Goal: Task Accomplishment & Management: Complete application form

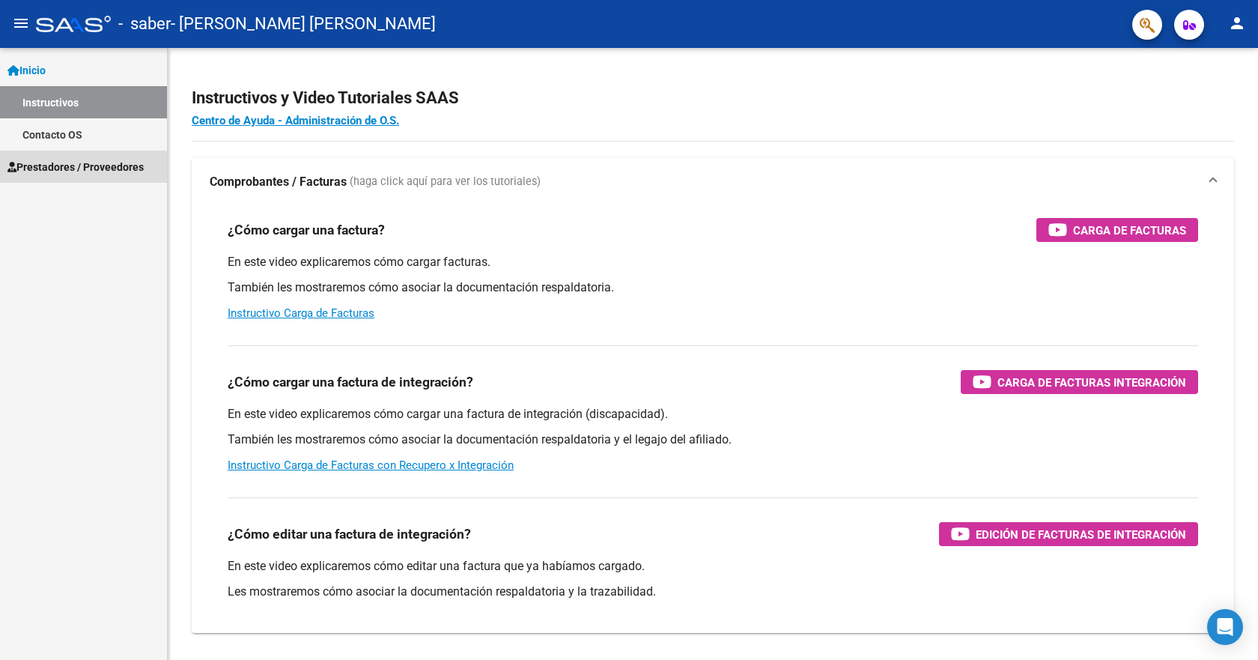
click at [53, 171] on span "Prestadores / Proveedores" at bounding box center [75, 167] width 136 height 16
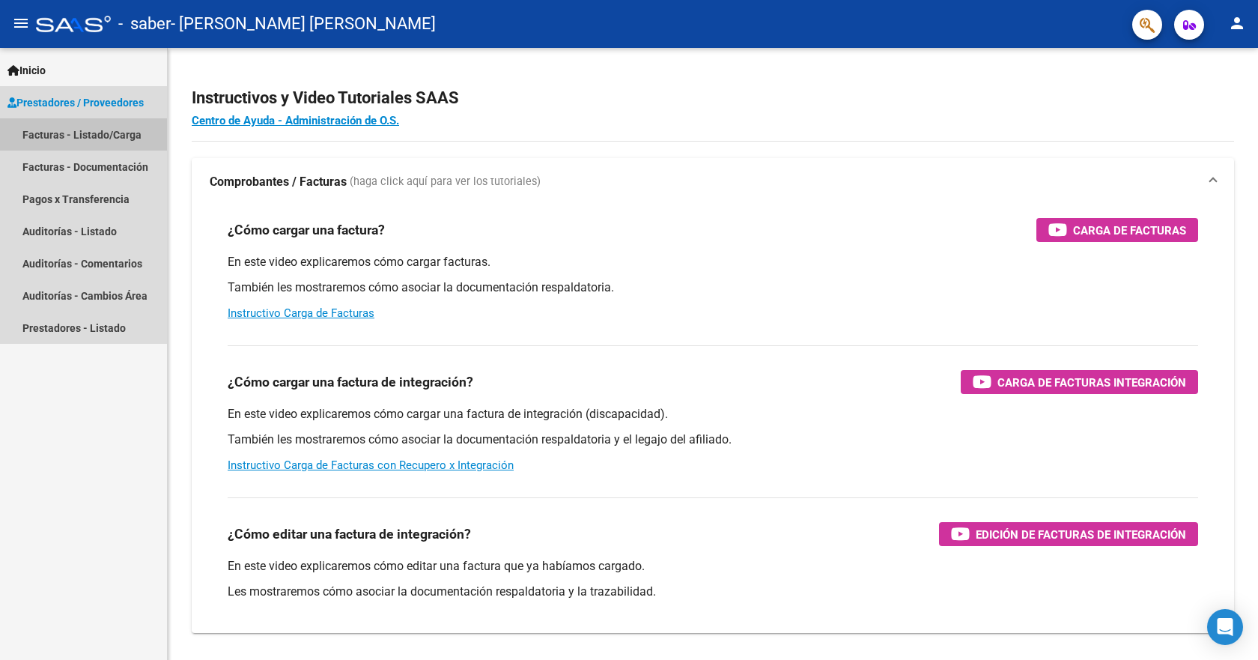
click at [49, 133] on link "Facturas - Listado/Carga" at bounding box center [83, 134] width 167 height 32
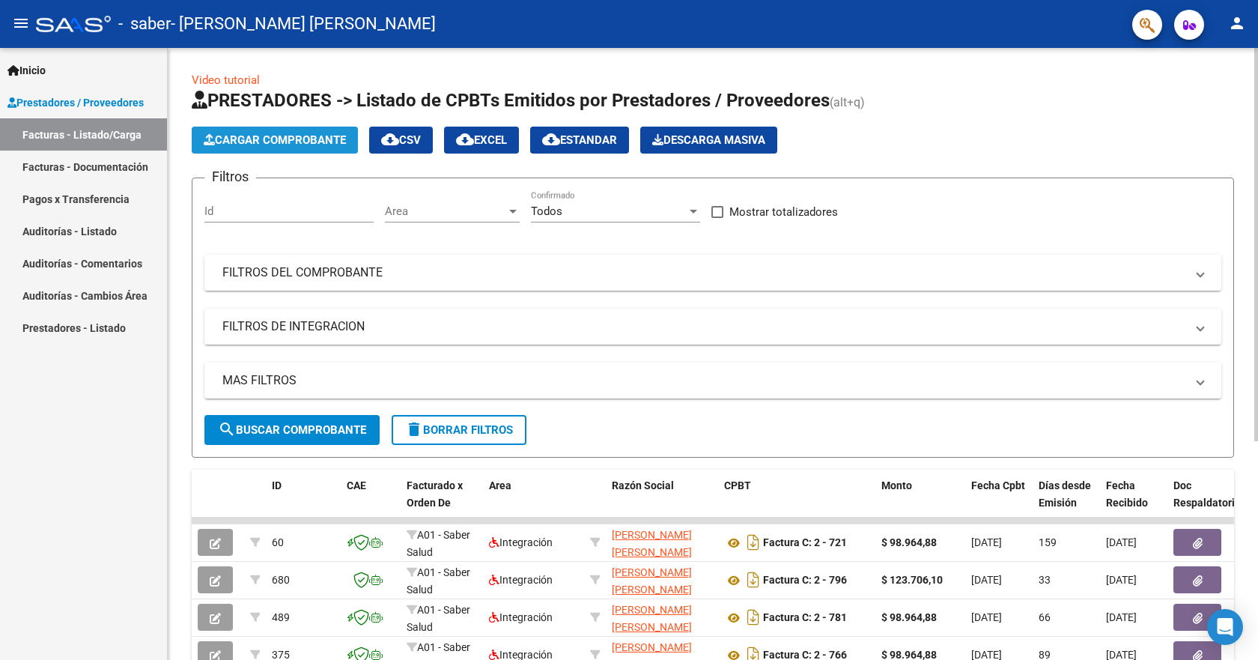
click at [261, 145] on span "Cargar Comprobante" at bounding box center [275, 139] width 142 height 13
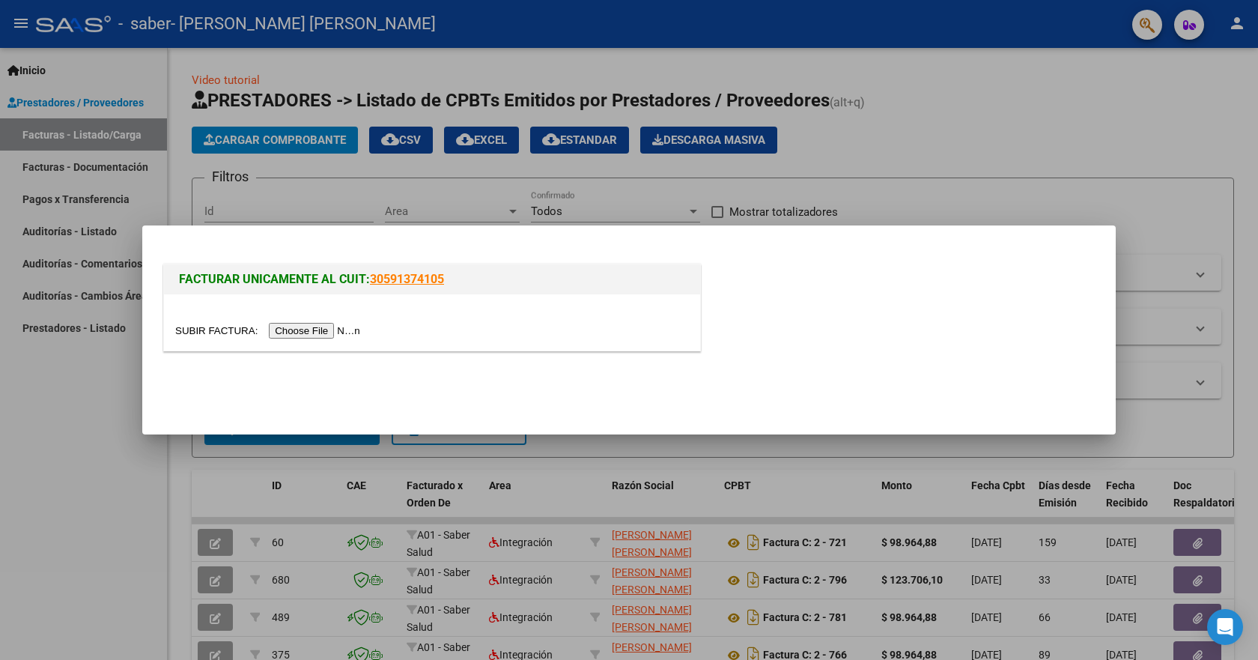
click at [298, 326] on input "file" at bounding box center [269, 331] width 189 height 16
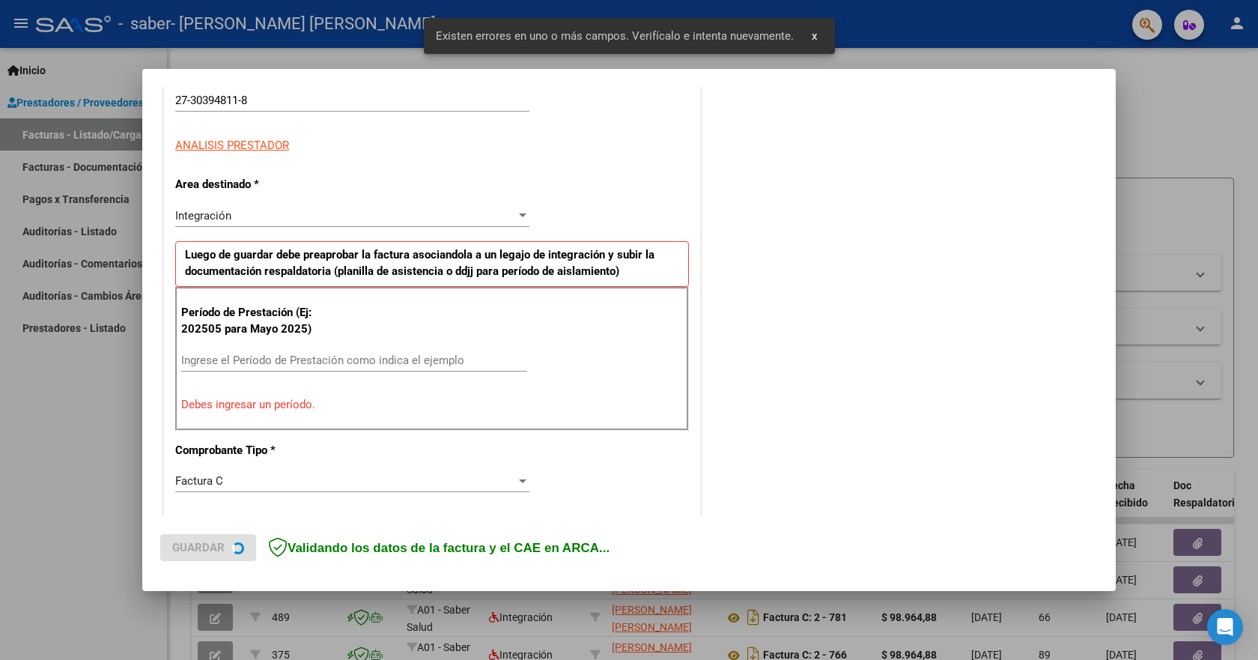
scroll to position [279, 0]
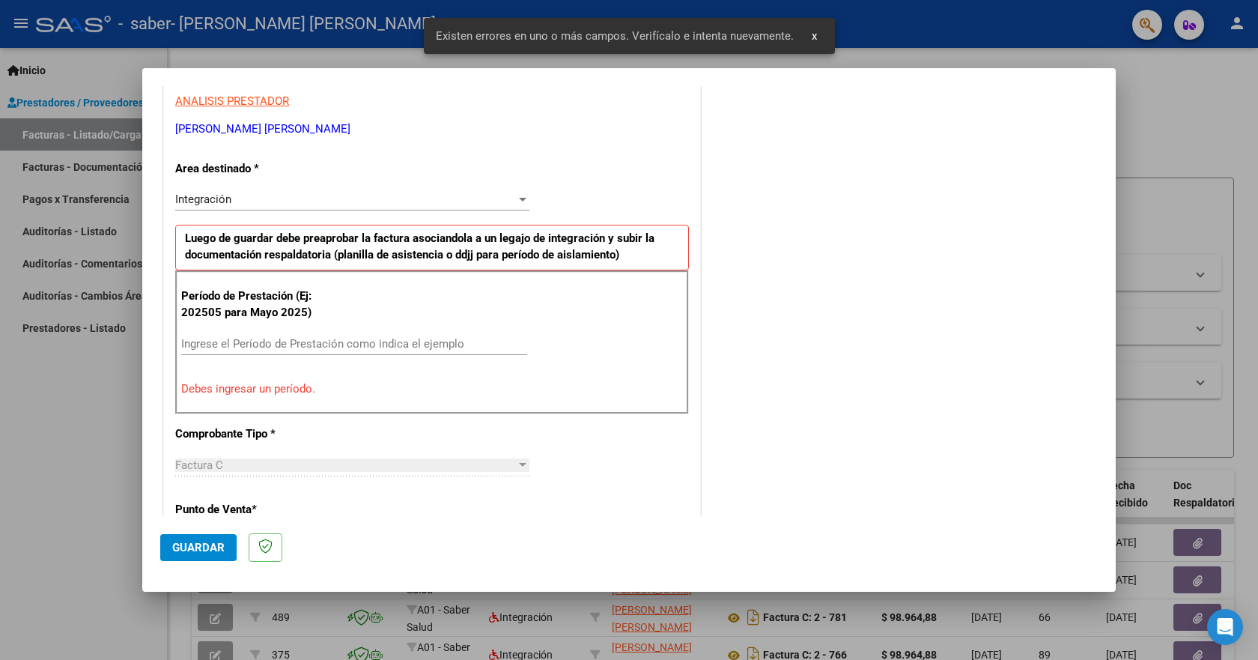
click at [244, 345] on input "Ingrese el Período de Prestación como indica el ejemplo" at bounding box center [354, 343] width 346 height 13
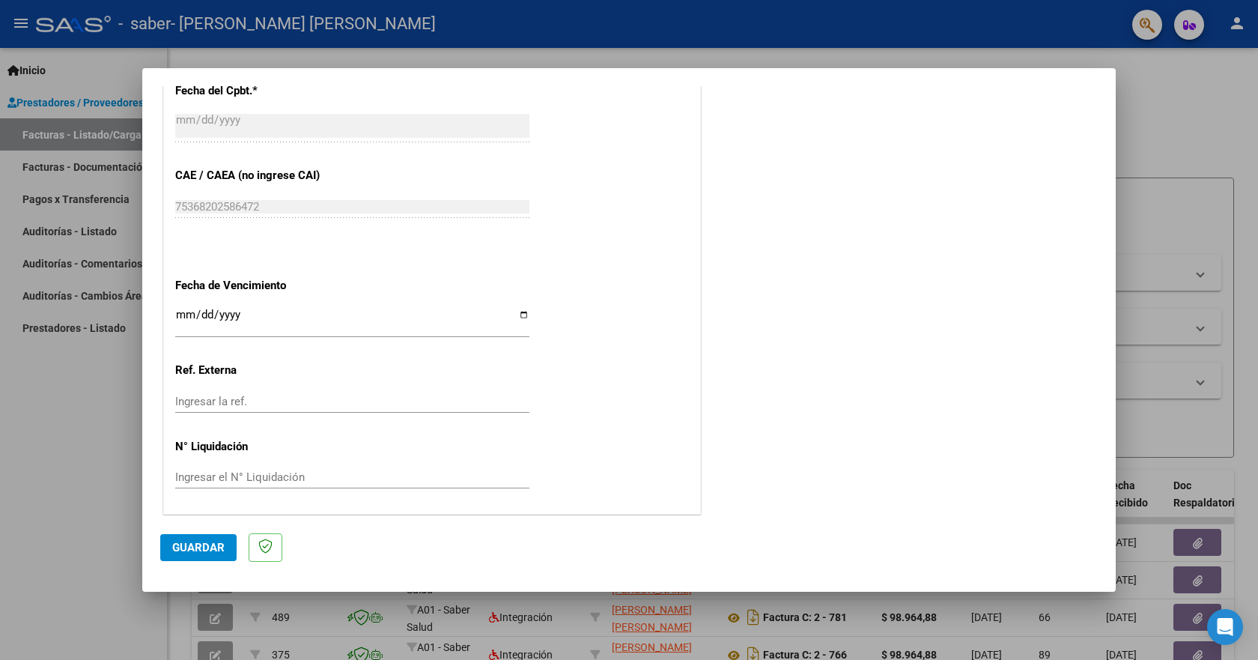
scroll to position [889, 0]
type input "202508"
click at [210, 545] on span "Guardar" at bounding box center [198, 547] width 52 height 13
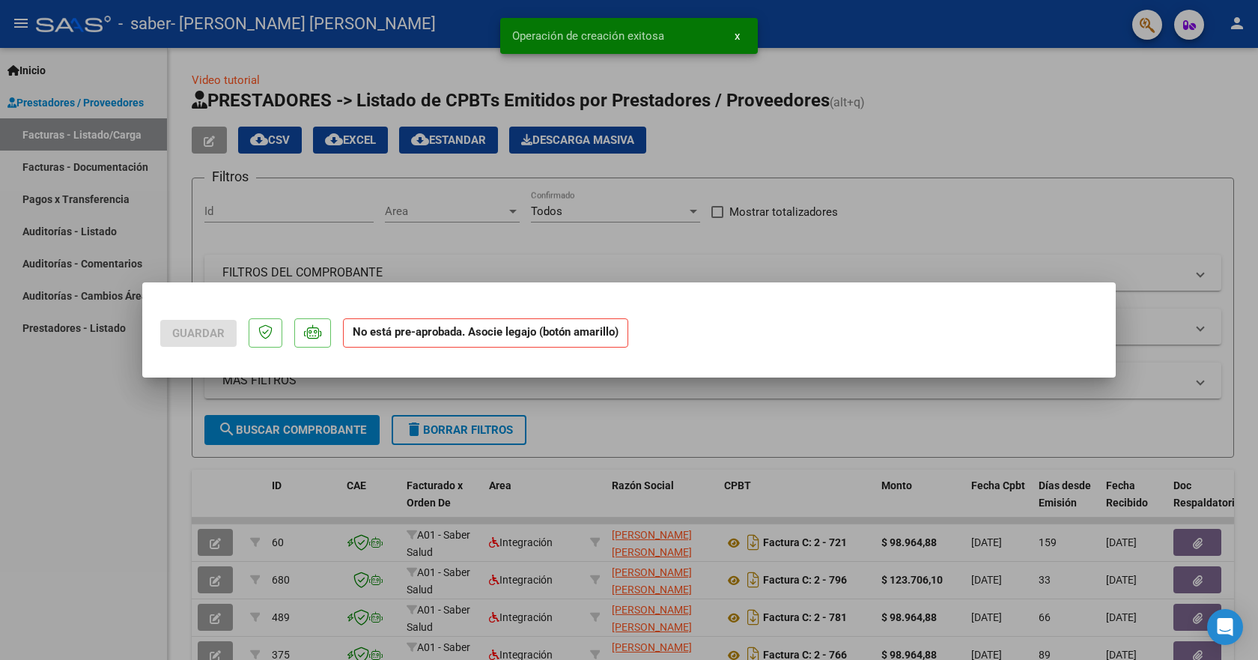
scroll to position [0, 0]
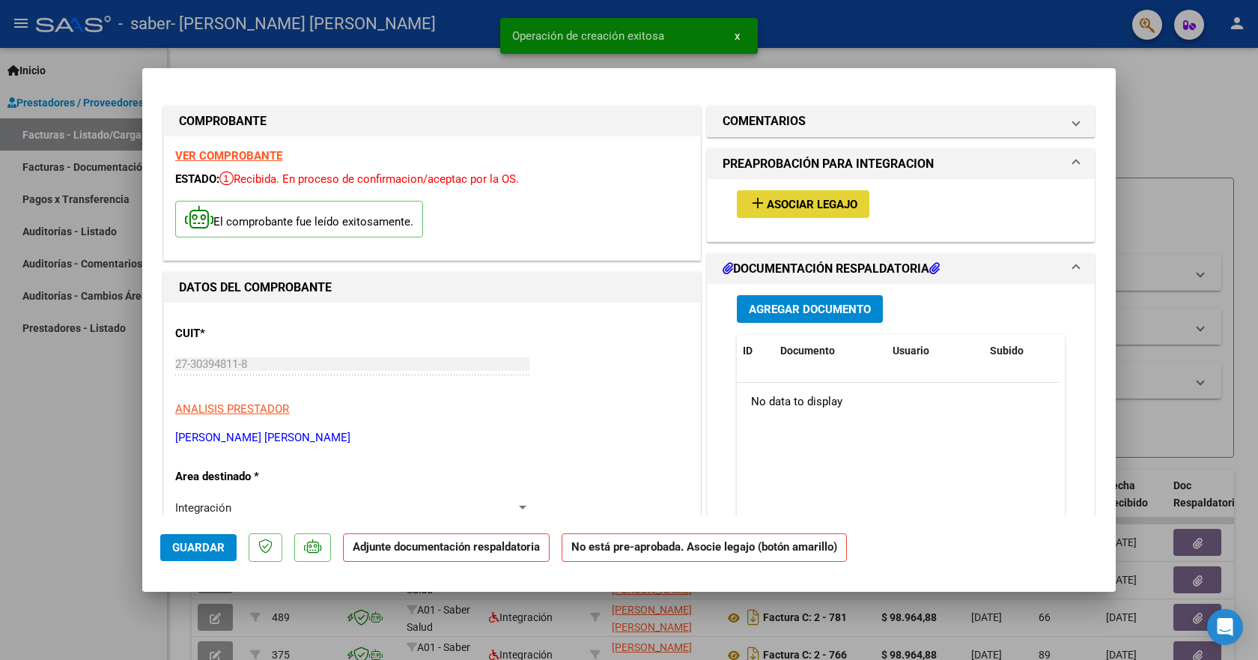
click at [821, 201] on span "Asociar Legajo" at bounding box center [812, 204] width 91 height 13
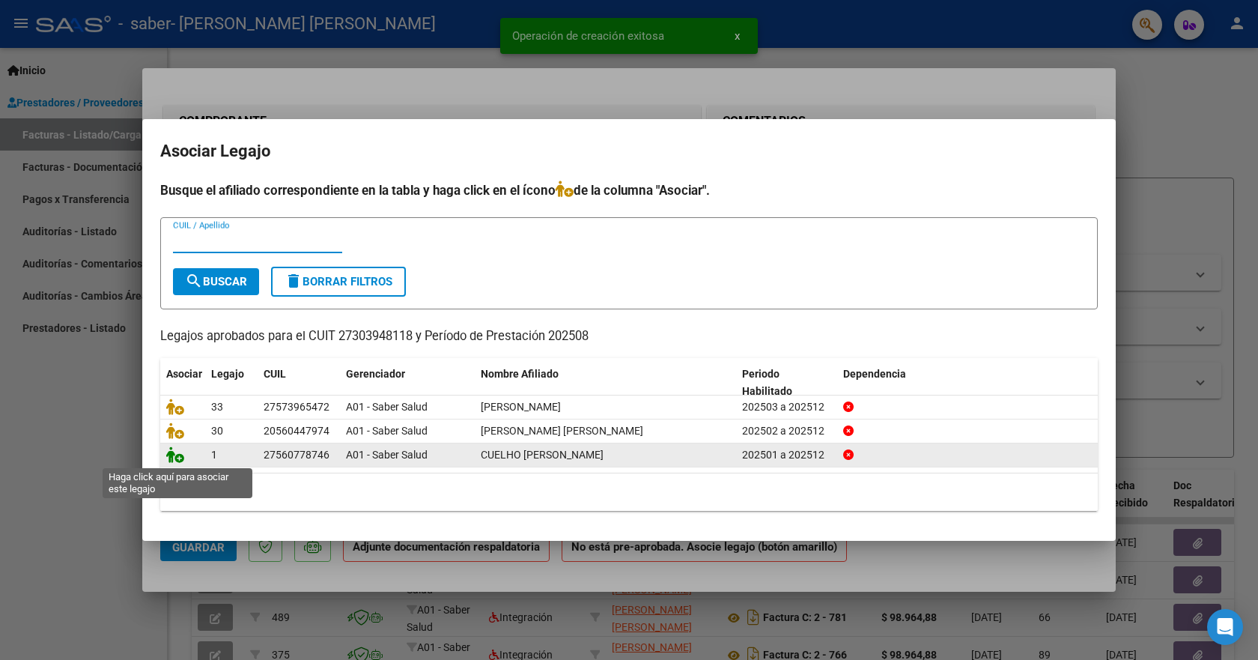
click at [174, 455] on icon at bounding box center [175, 454] width 18 height 16
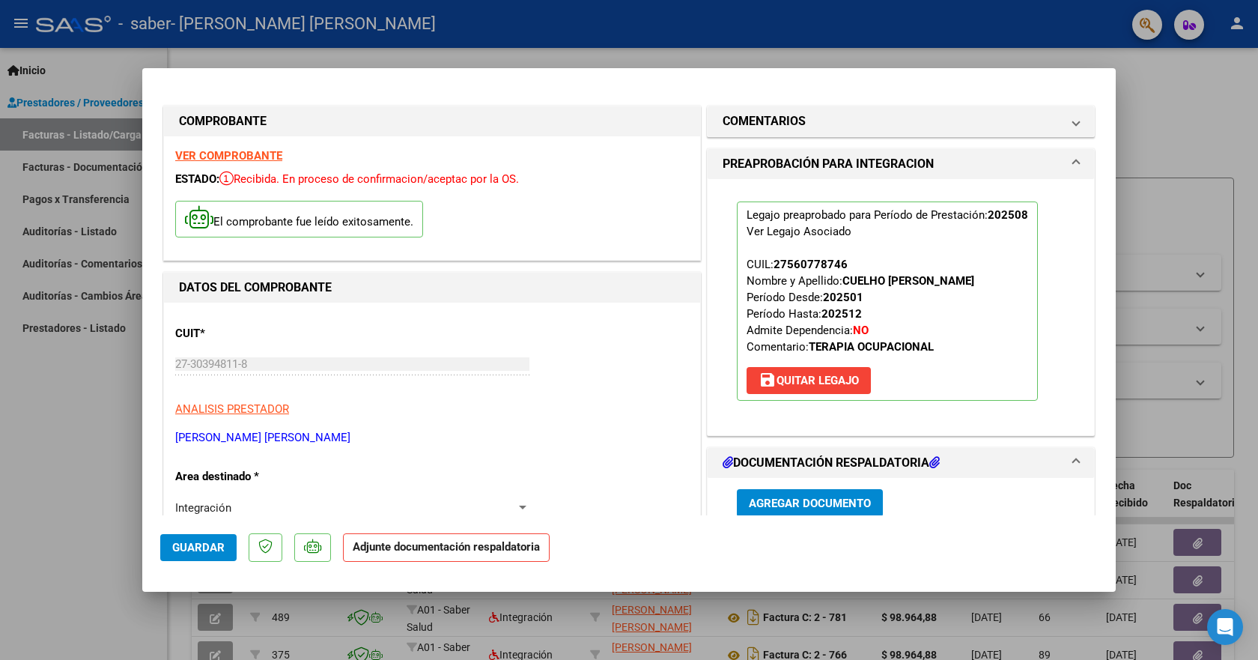
click at [784, 495] on button "Agregar Documento" at bounding box center [810, 503] width 146 height 28
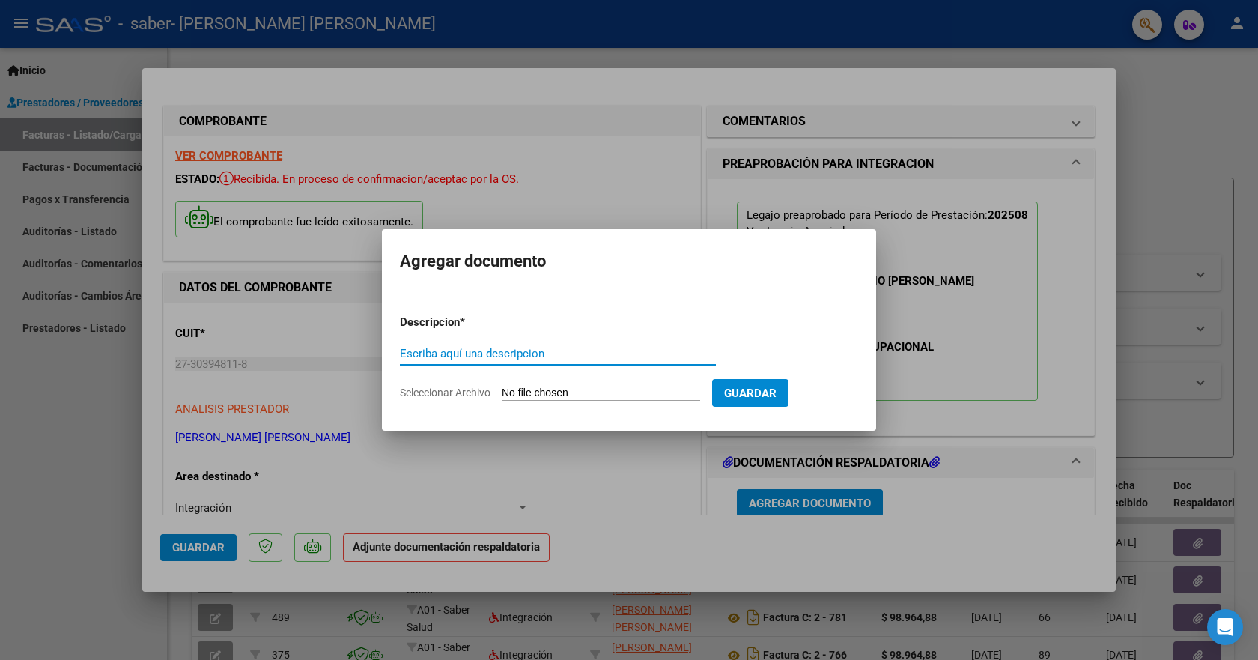
click at [477, 351] on input "Escriba aquí una descripcion" at bounding box center [558, 353] width 316 height 13
type input "planilla"
click at [437, 398] on span "Seleccionar Archivo" at bounding box center [445, 392] width 91 height 12
click at [502, 398] on input "Seleccionar Archivo" at bounding box center [601, 393] width 198 height 14
type input "C:\fakepath\to.pdf"
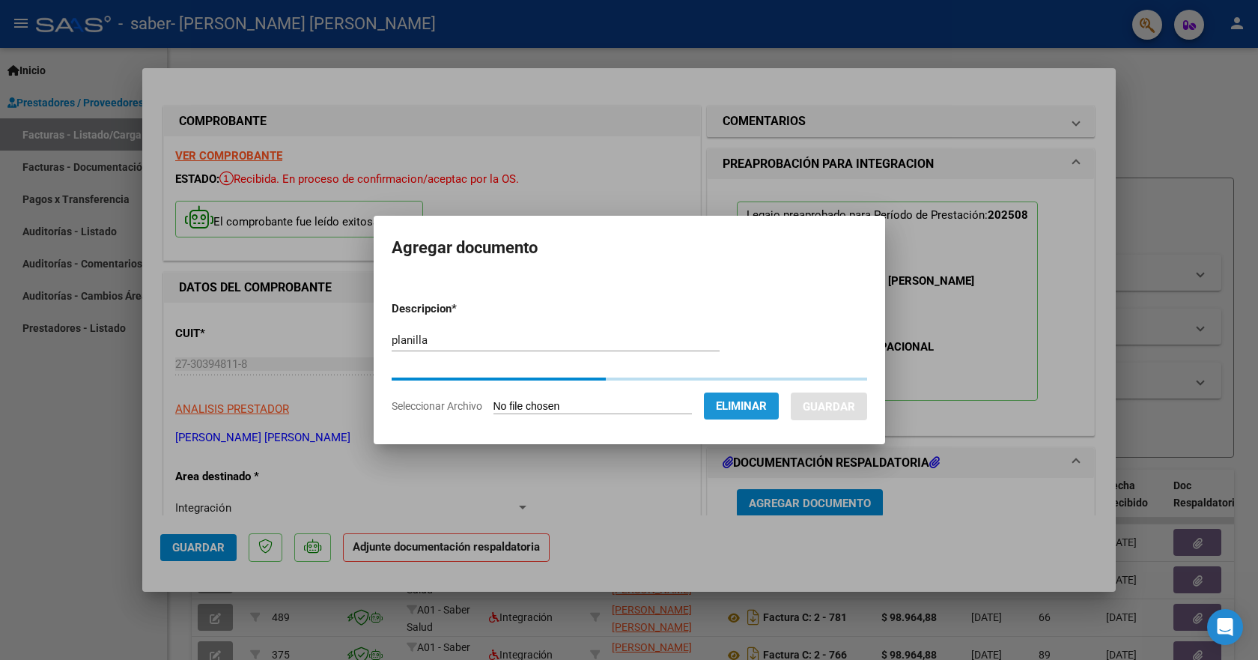
click at [767, 410] on form "Descripcion * planilla Escriba aquí una descripcion Seleccionar Archivo Elimina…" at bounding box center [629, 357] width 475 height 136
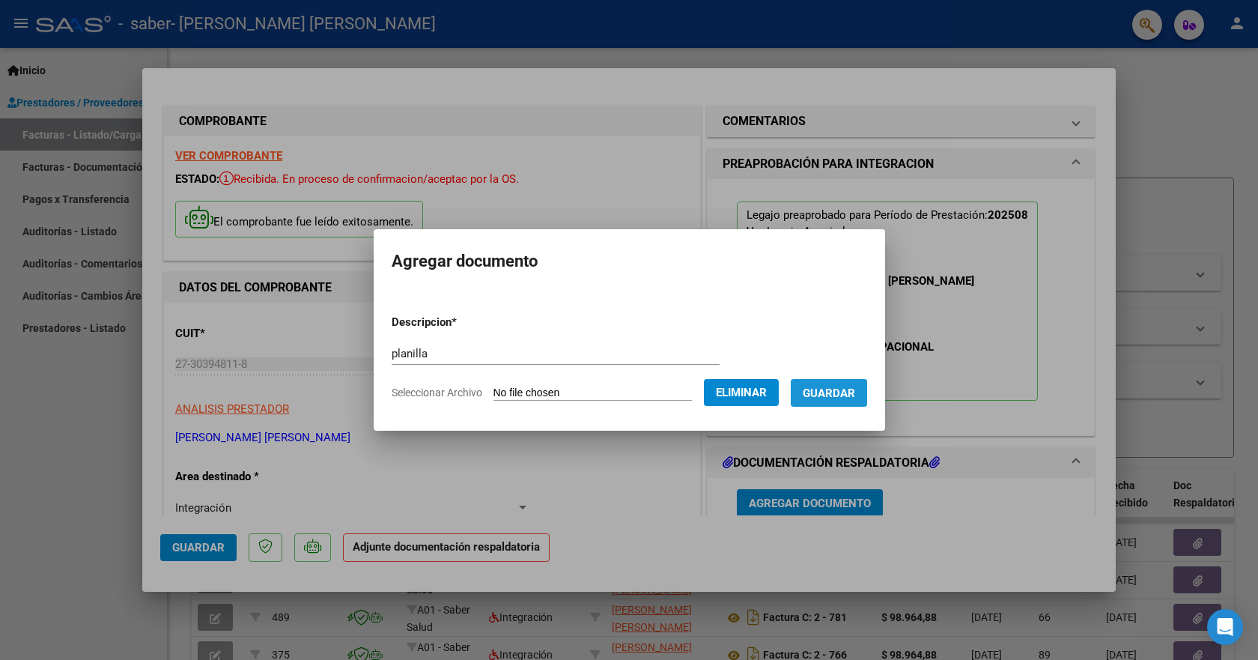
click at [845, 402] on button "Guardar" at bounding box center [829, 393] width 76 height 28
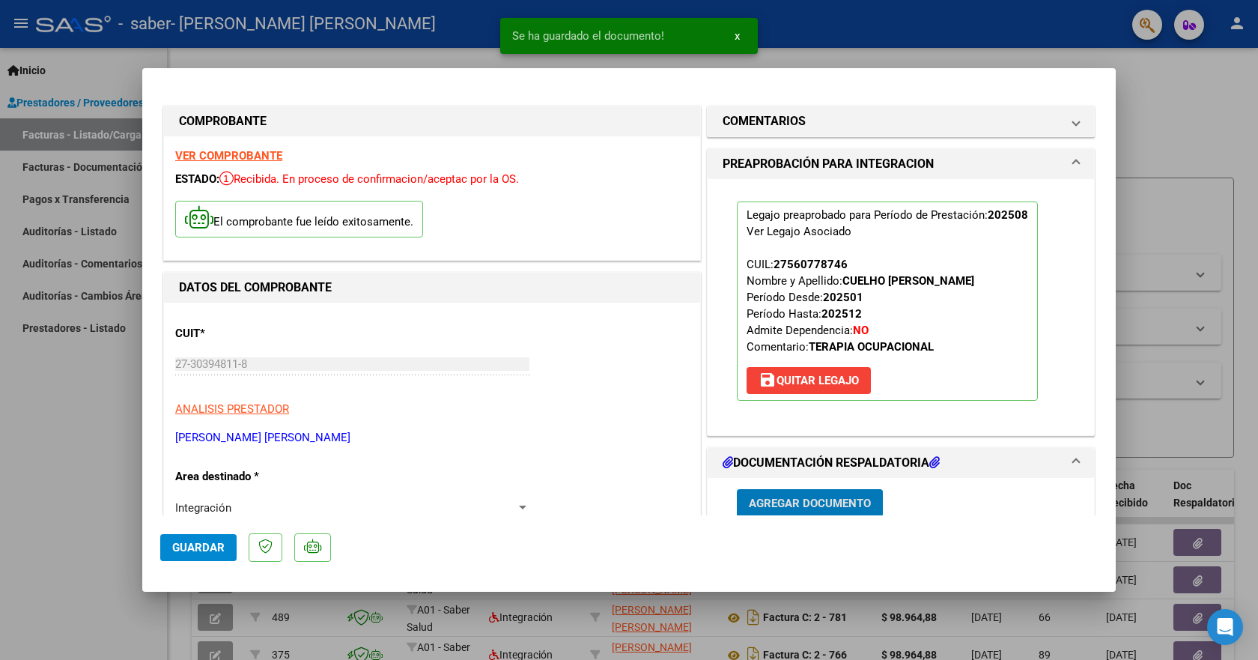
scroll to position [2, 0]
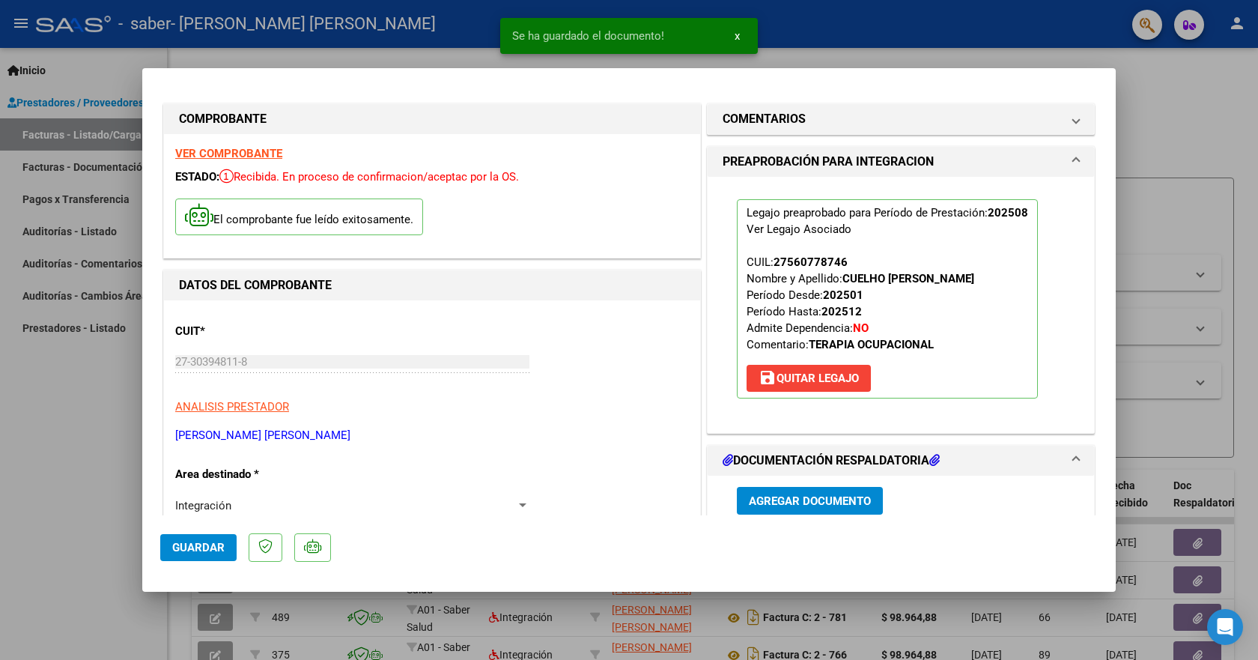
click at [1164, 118] on div at bounding box center [629, 330] width 1258 height 660
type input "$ 0,00"
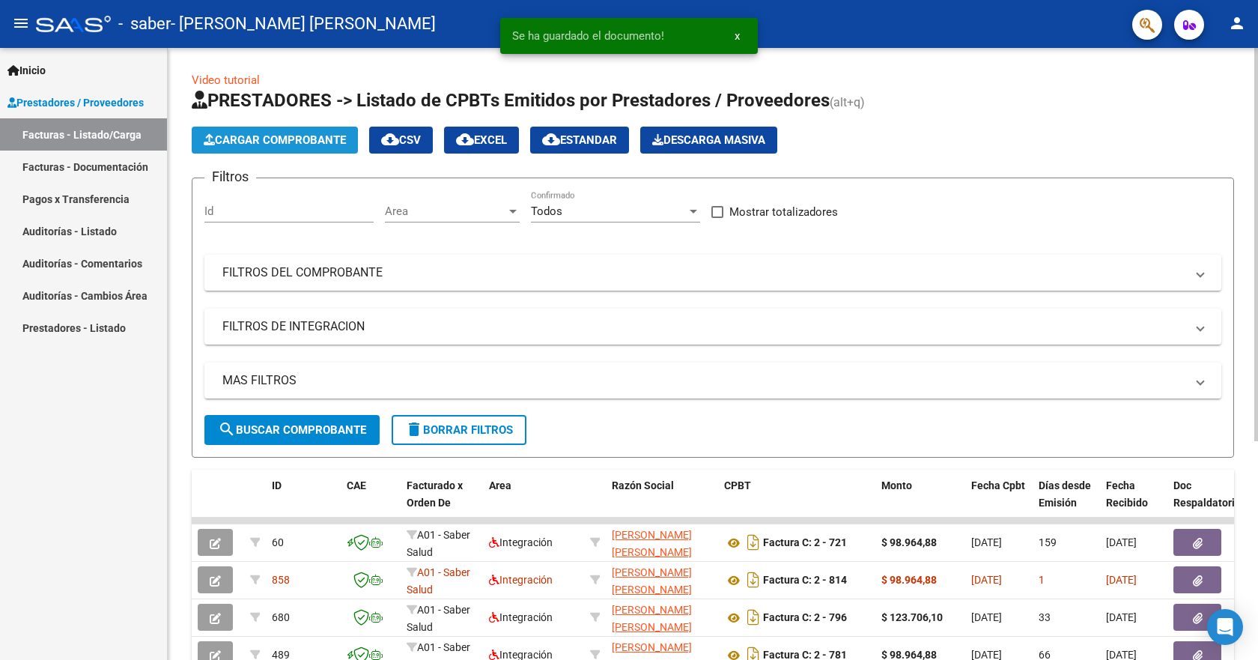
click at [269, 130] on button "Cargar Comprobante" at bounding box center [275, 140] width 166 height 27
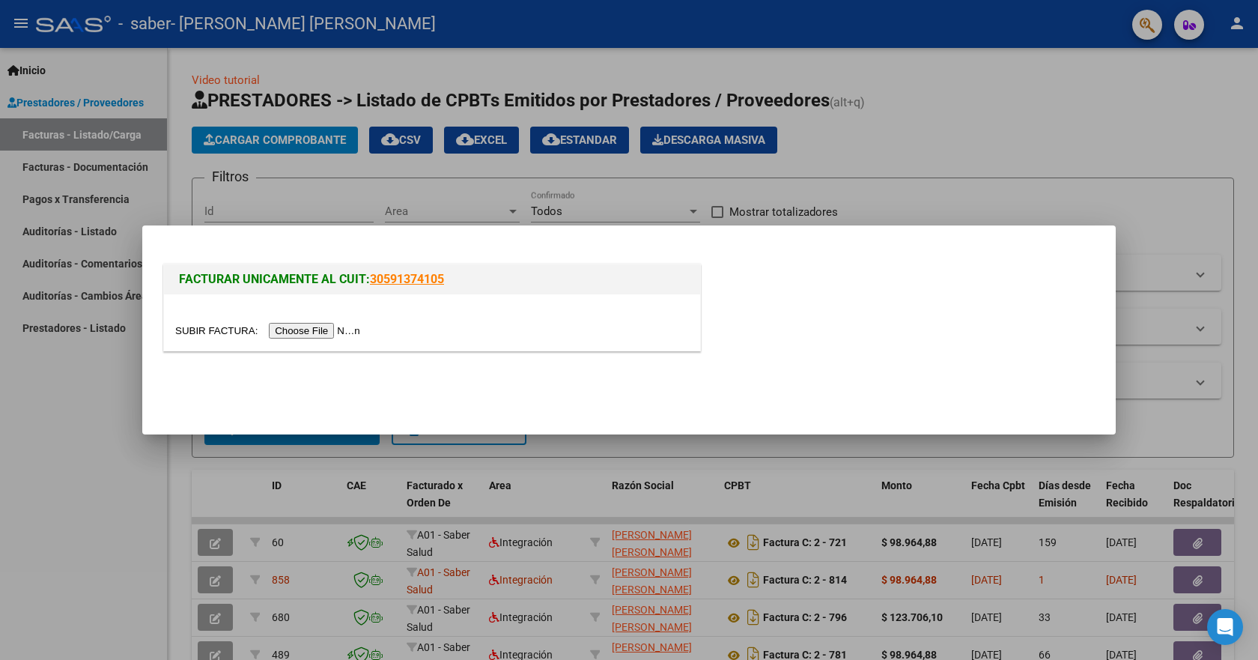
click at [300, 329] on input "file" at bounding box center [269, 331] width 189 height 16
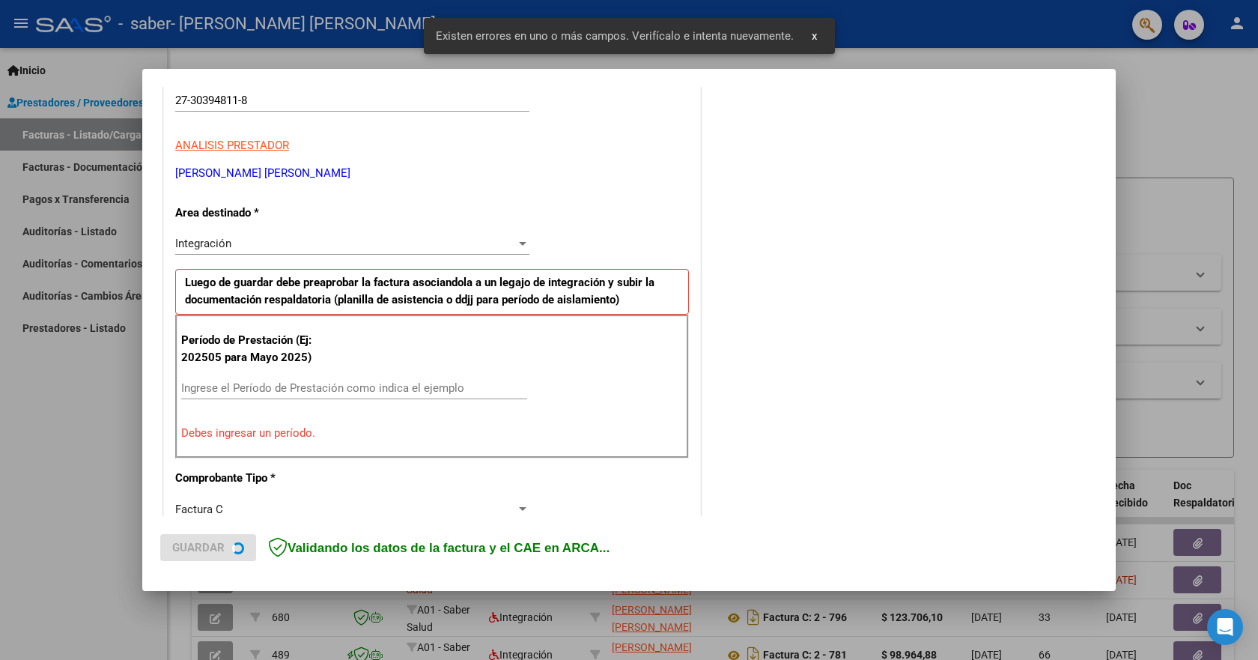
scroll to position [279, 0]
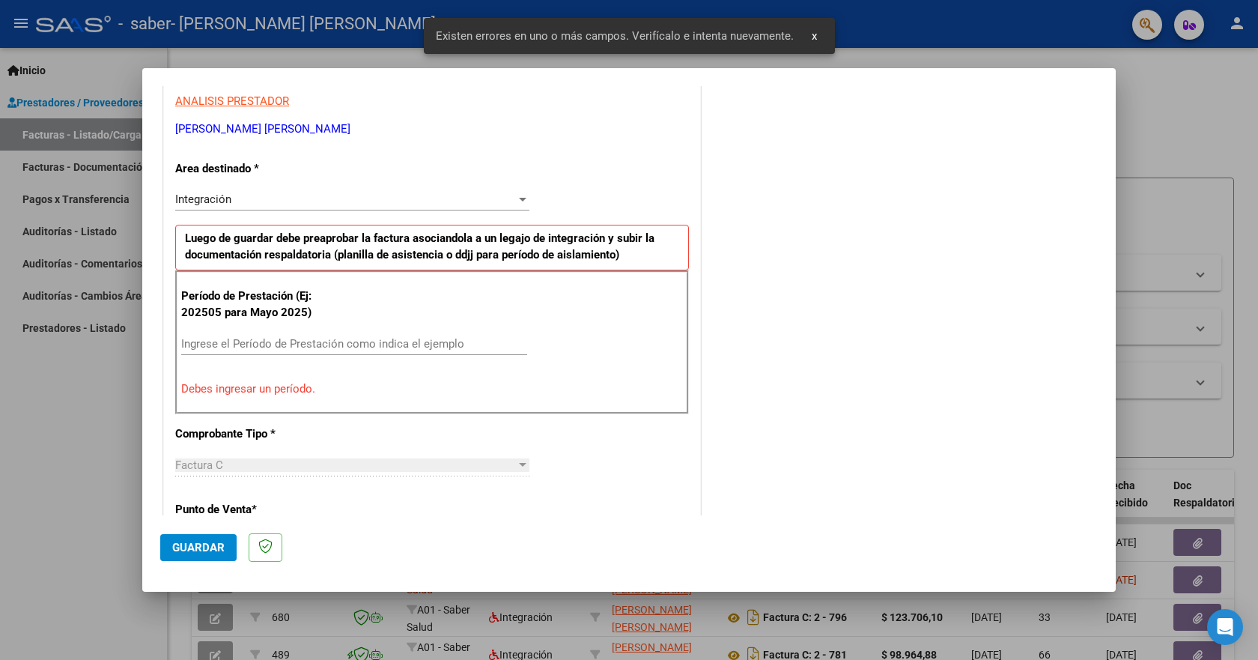
click at [287, 341] on input "Ingrese el Período de Prestación como indica el ejemplo" at bounding box center [354, 343] width 346 height 13
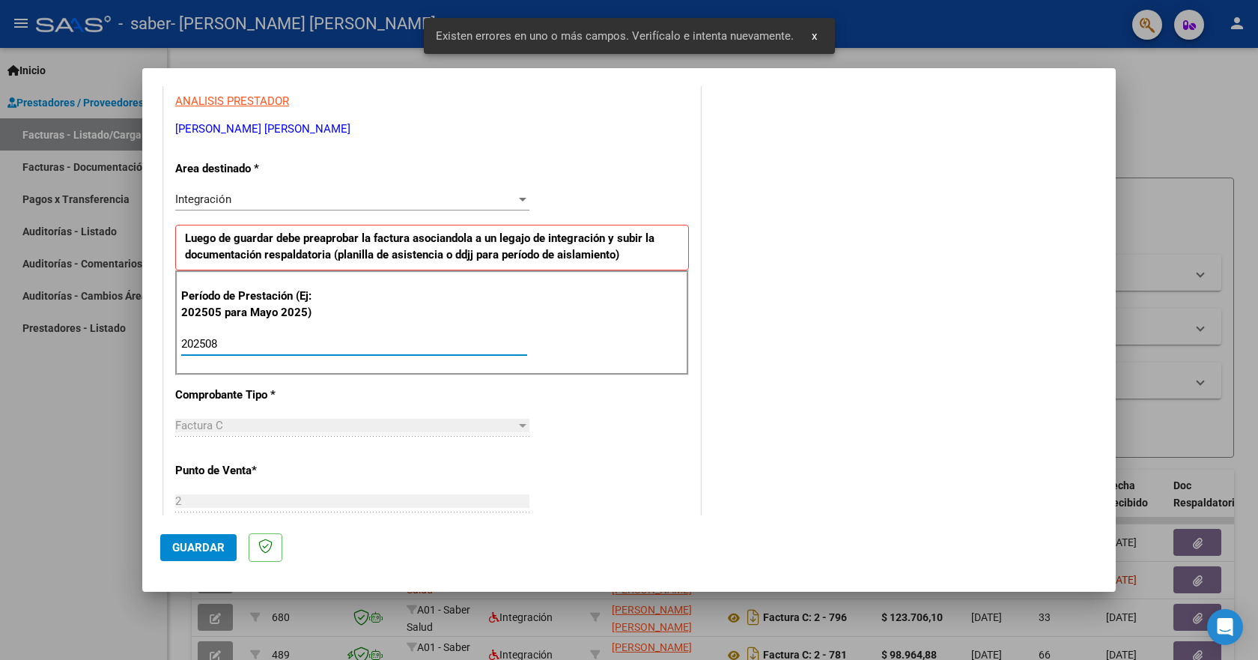
type input "202508"
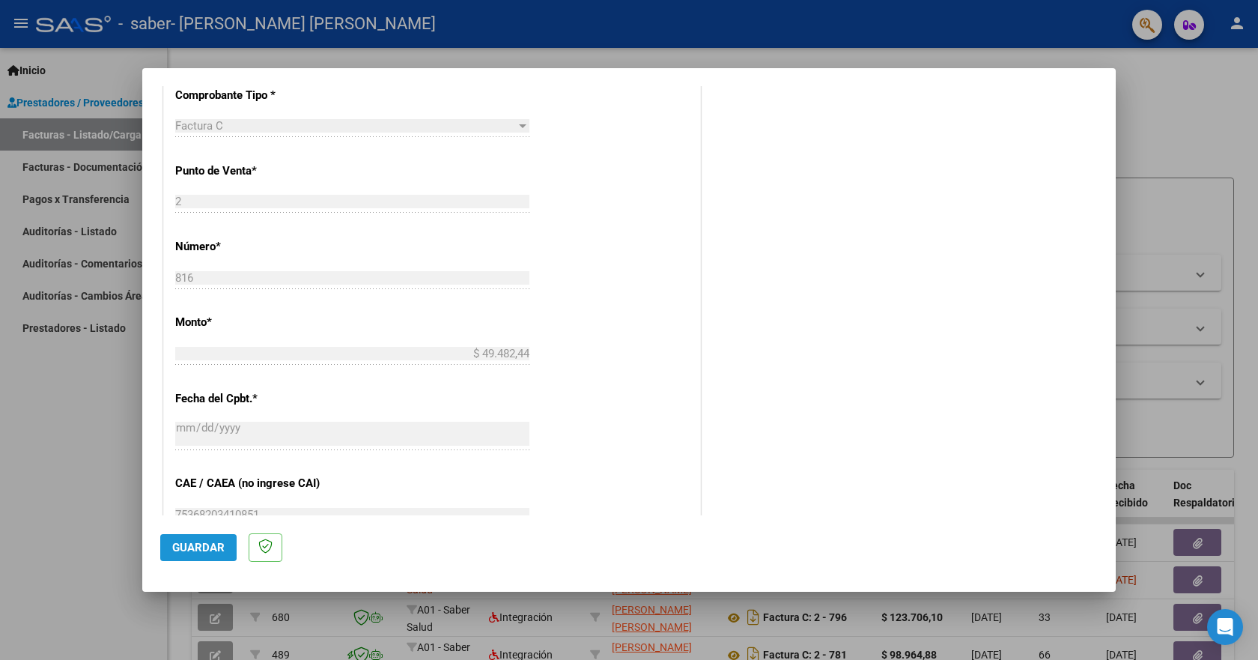
click at [179, 544] on span "Guardar" at bounding box center [198, 547] width 52 height 13
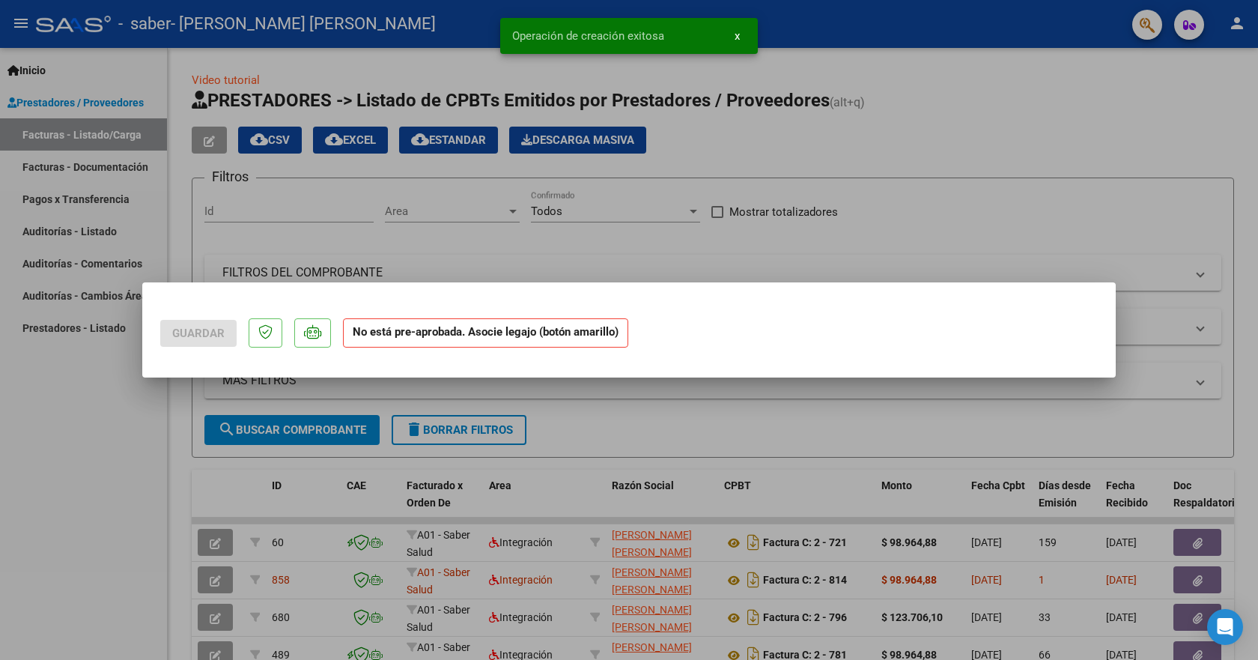
scroll to position [0, 0]
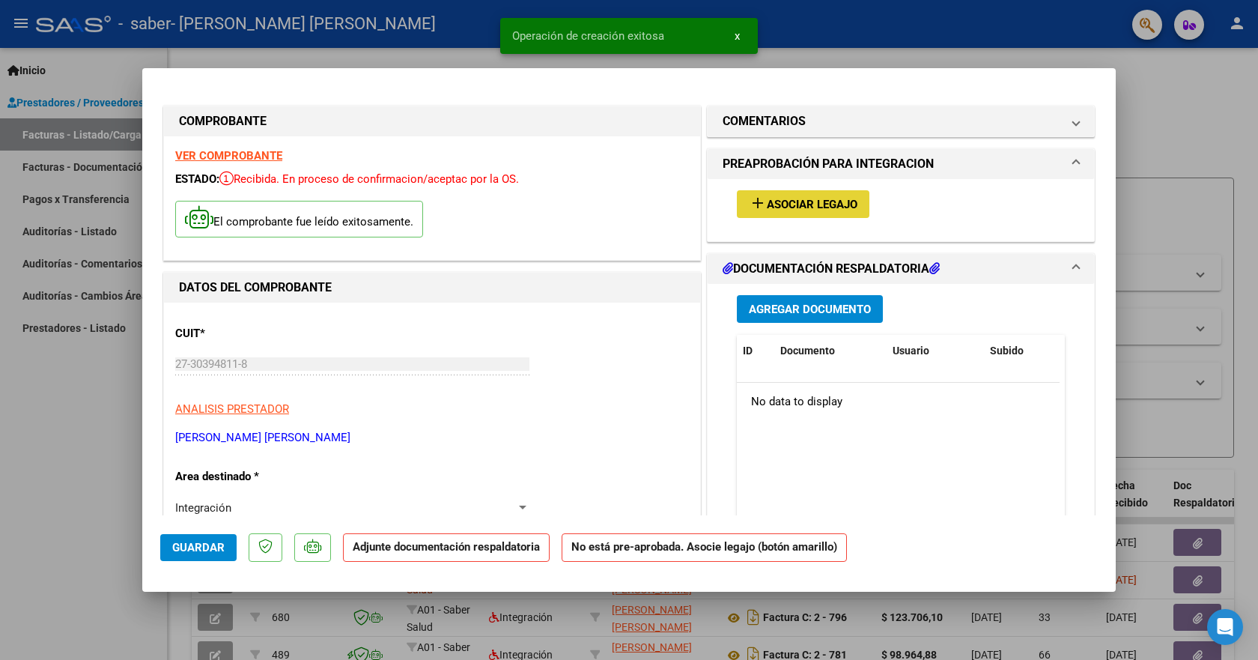
click at [836, 210] on span "Asociar Legajo" at bounding box center [812, 204] width 91 height 13
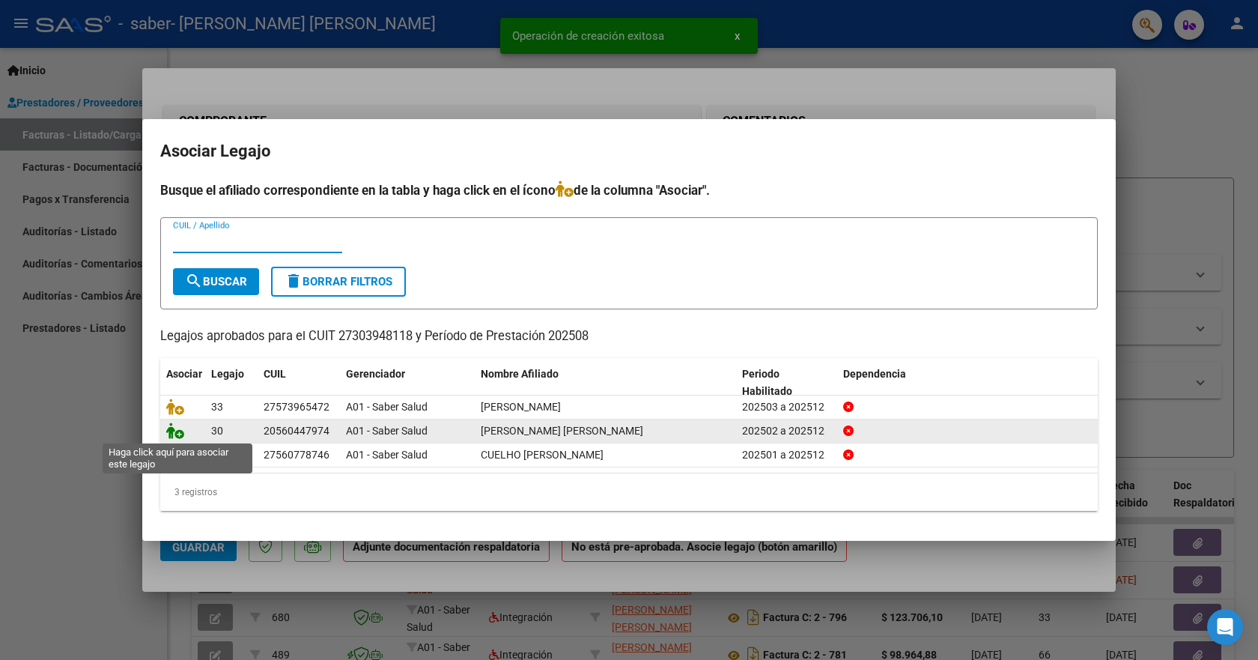
click at [179, 431] on icon at bounding box center [175, 430] width 18 height 16
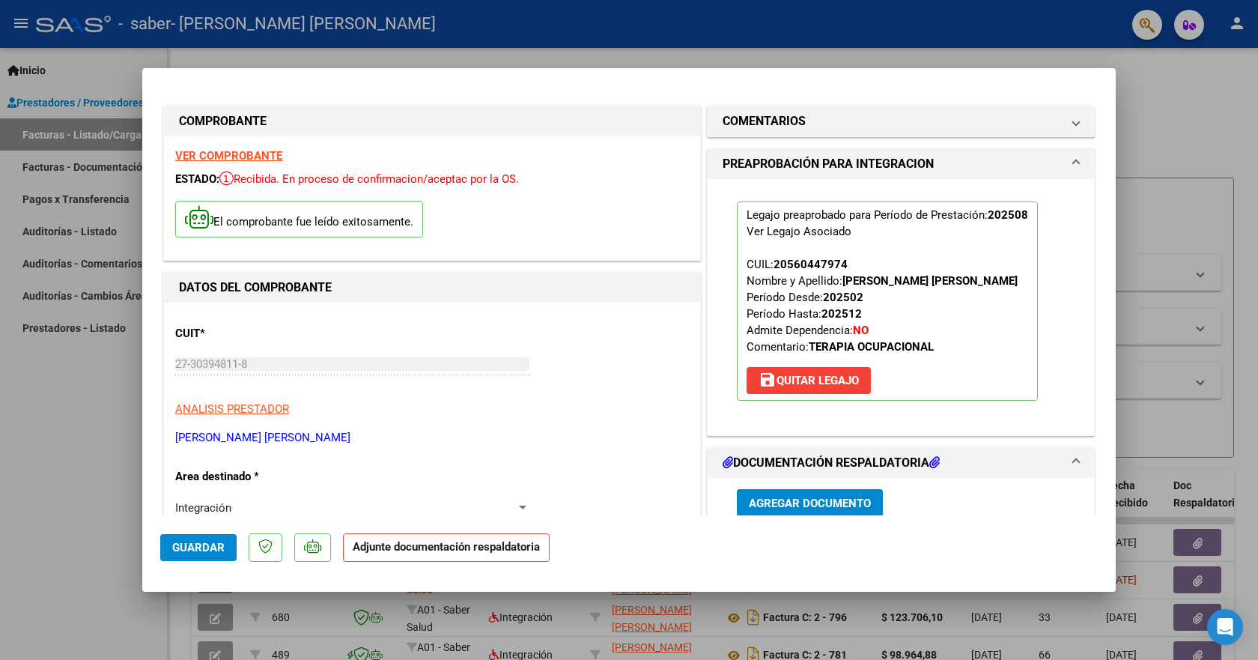
click at [825, 500] on span "Agregar Documento" at bounding box center [810, 502] width 122 height 13
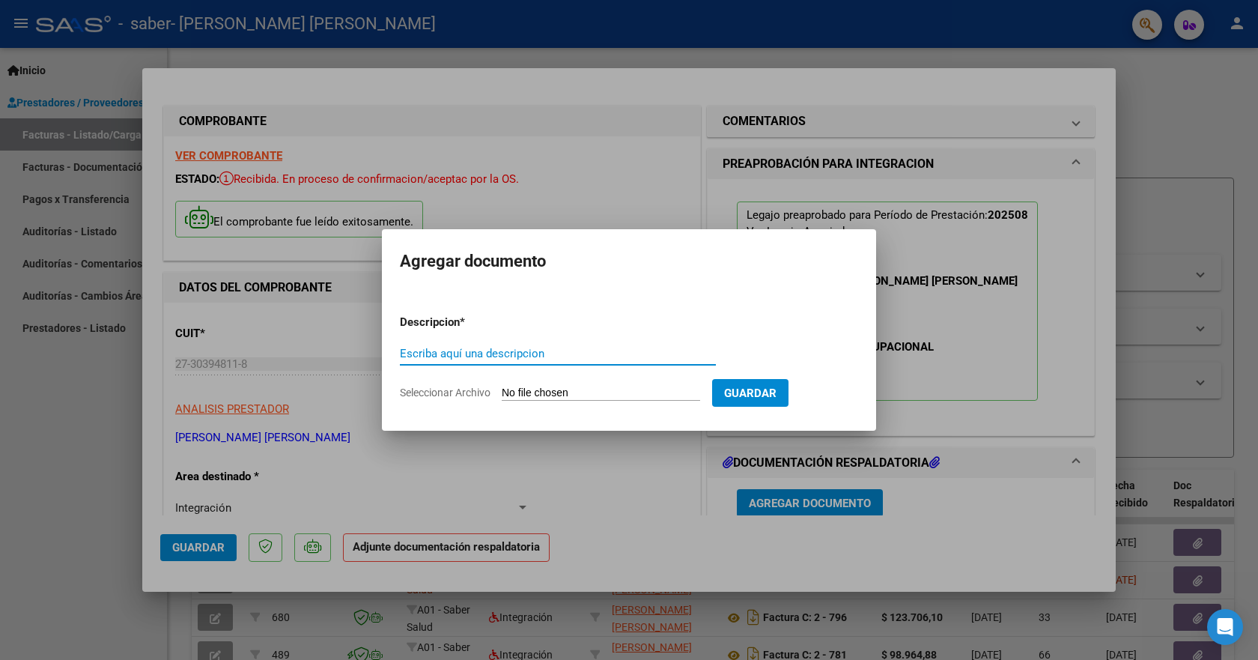
click at [428, 350] on input "Escriba aquí una descripcion" at bounding box center [558, 353] width 316 height 13
type input "planilla"
click at [460, 389] on span "Seleccionar Archivo" at bounding box center [445, 392] width 91 height 12
click at [502, 389] on input "Seleccionar Archivo" at bounding box center [601, 393] width 198 height 14
type input "C:\fakepath\to .pdf"
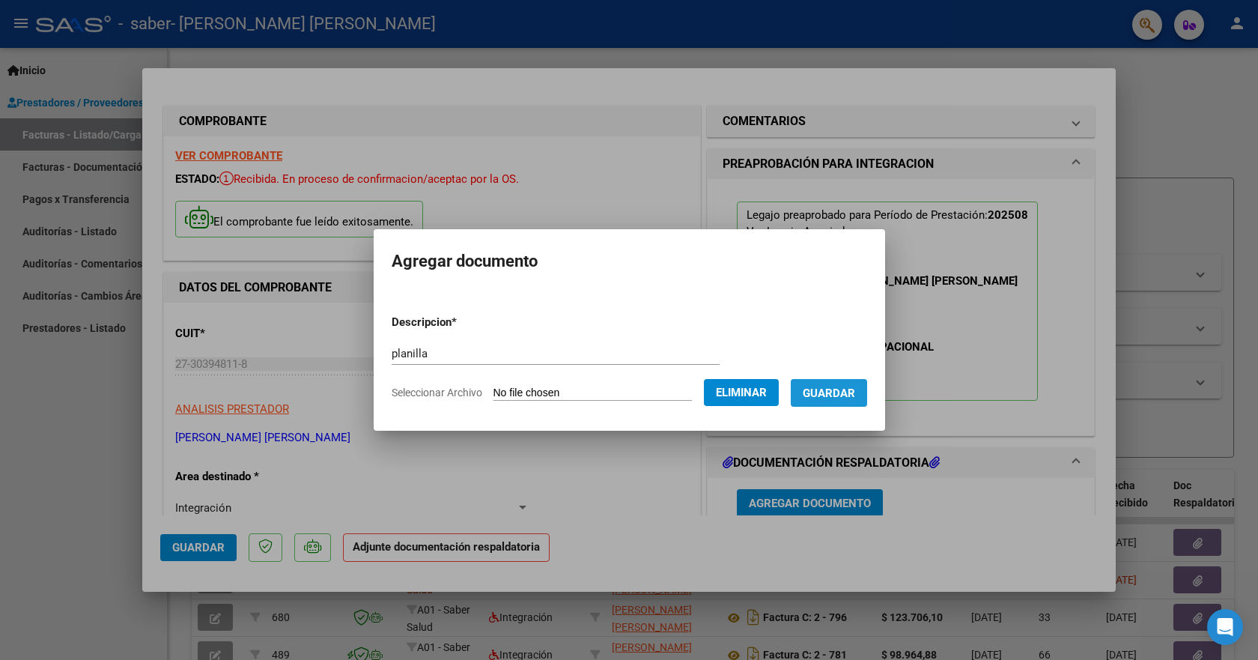
click at [850, 393] on span "Guardar" at bounding box center [829, 392] width 52 height 13
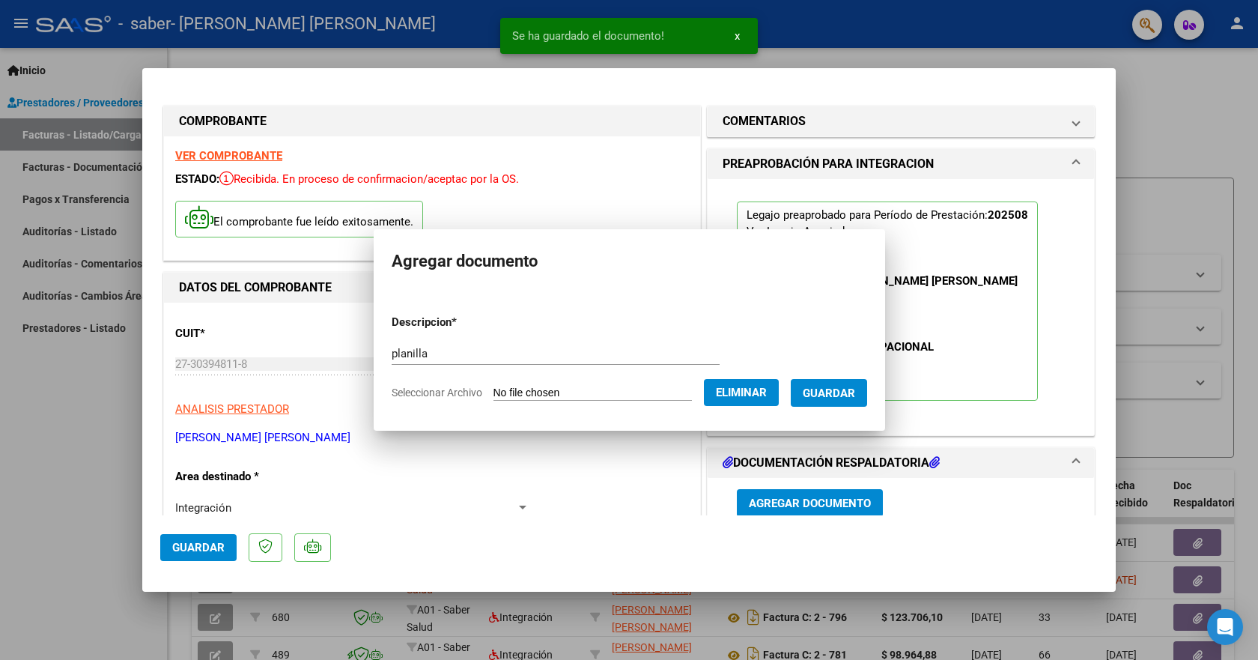
scroll to position [2, 0]
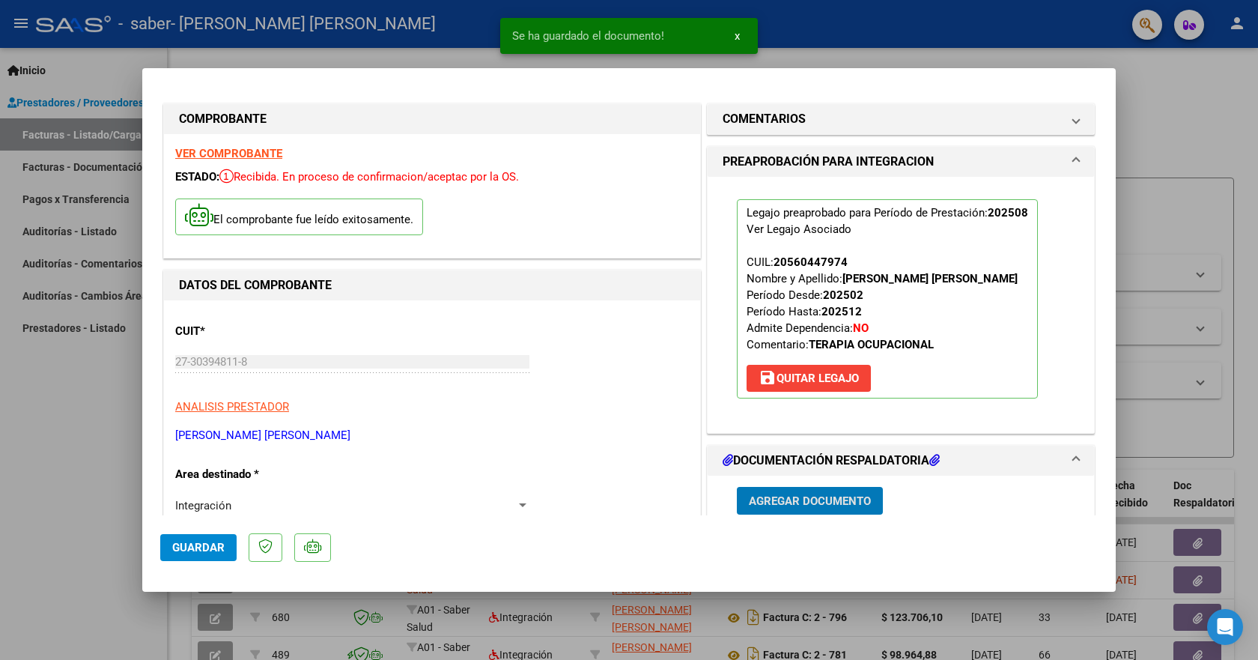
click at [1207, 137] on div at bounding box center [629, 330] width 1258 height 660
type input "$ 0,00"
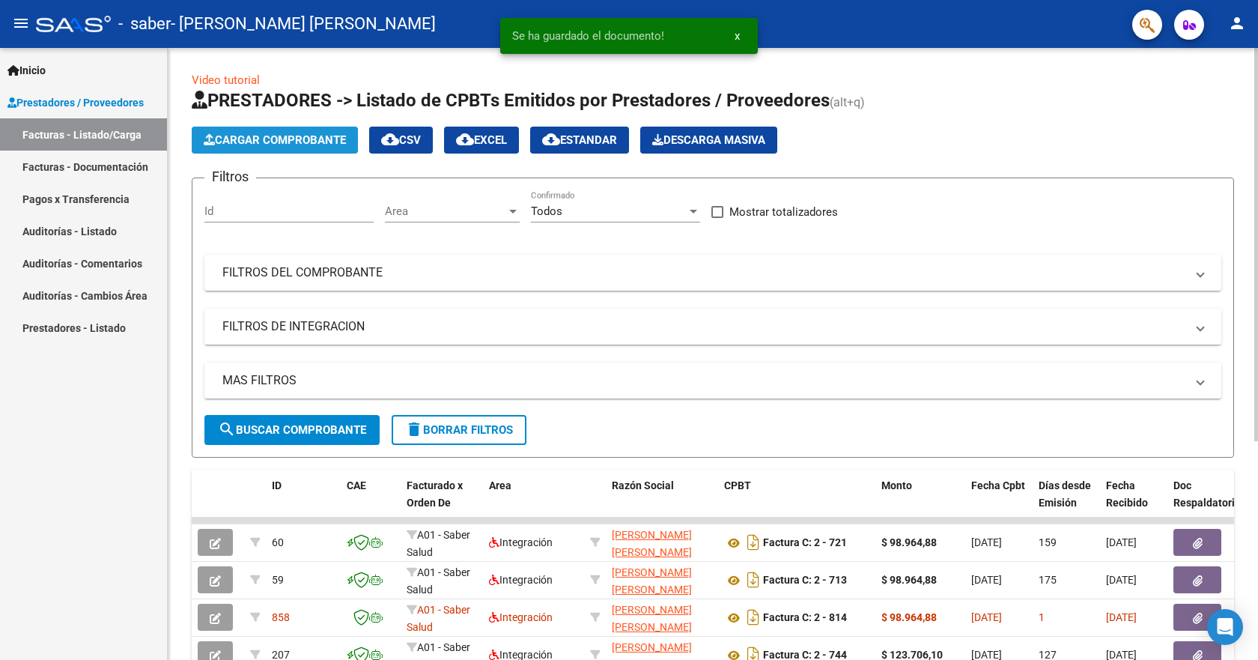
click at [214, 142] on icon "button" at bounding box center [209, 139] width 11 height 11
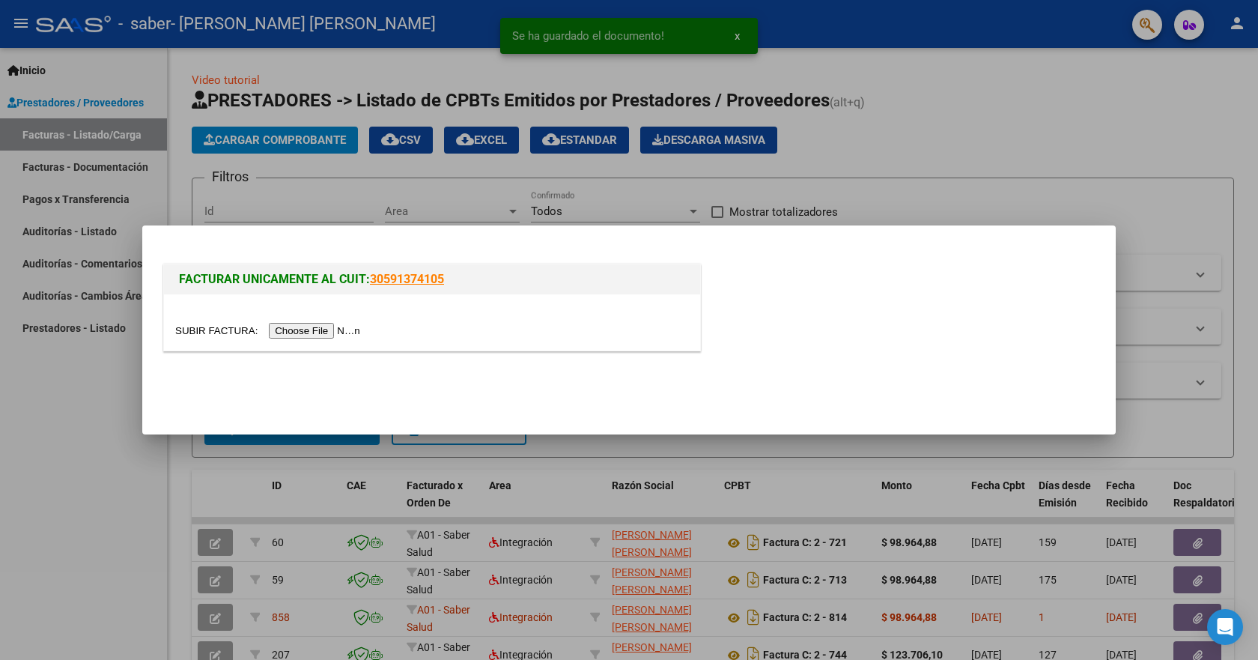
click at [278, 329] on input "file" at bounding box center [269, 331] width 189 height 16
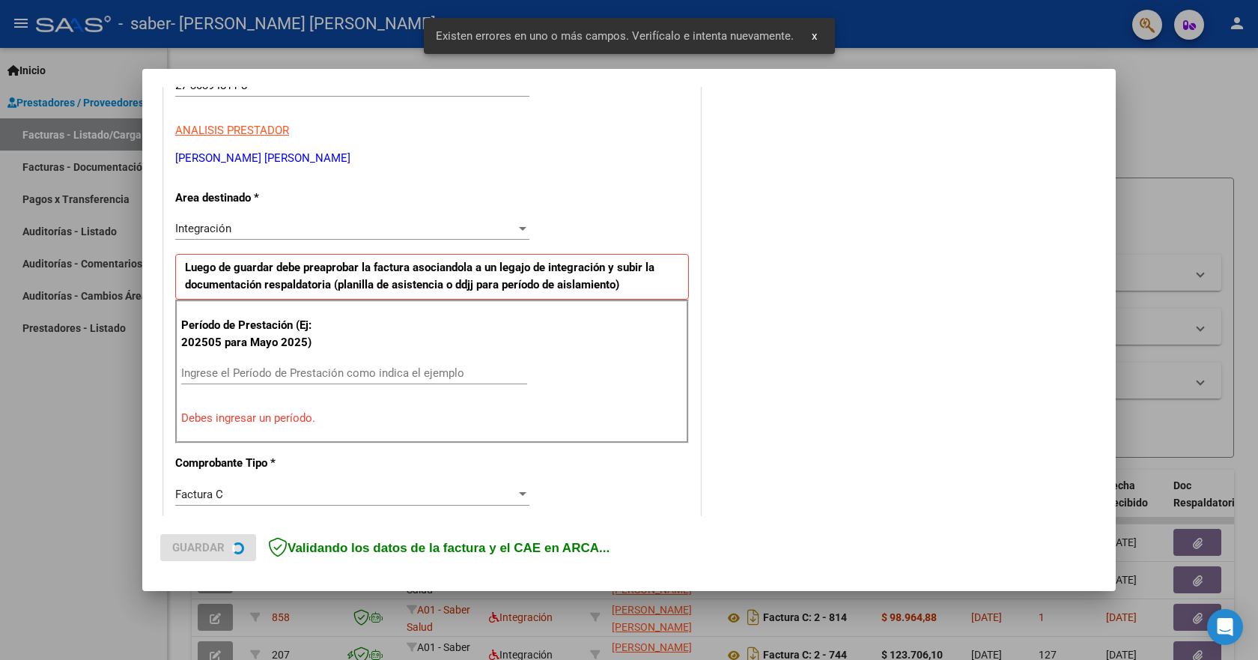
scroll to position [279, 0]
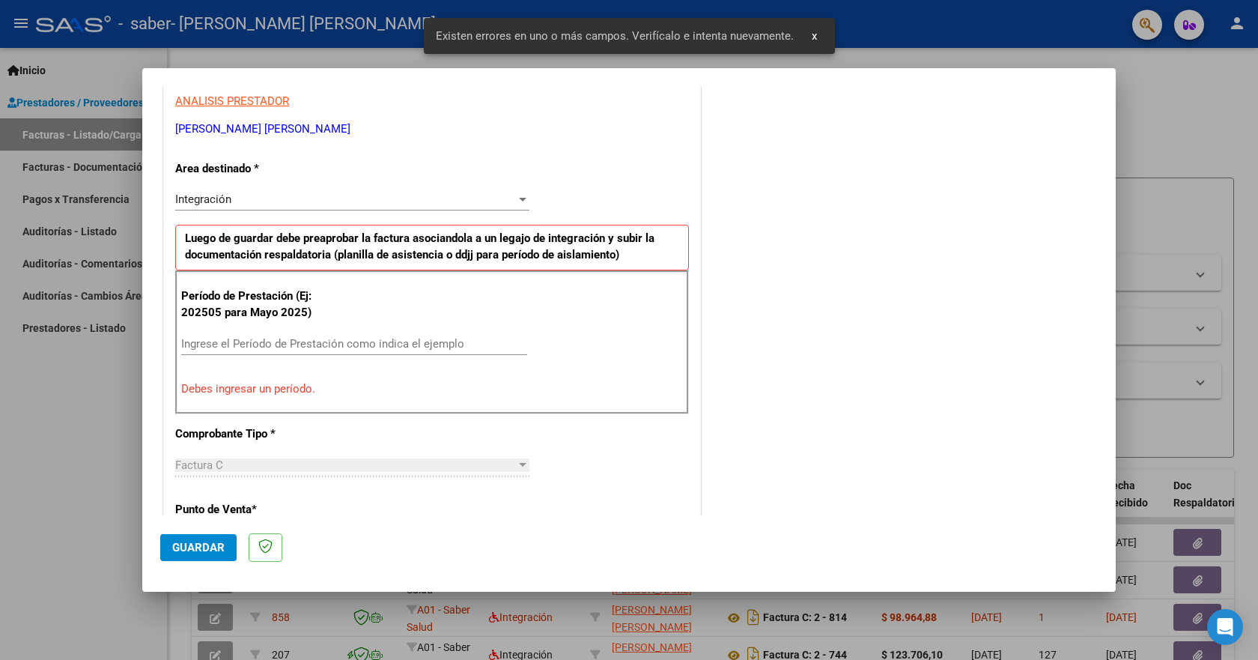
click at [278, 392] on p "Debes ingresar un período." at bounding box center [432, 388] width 502 height 17
click at [271, 340] on input "Ingrese el Período de Prestación como indica el ejemplo" at bounding box center [354, 343] width 346 height 13
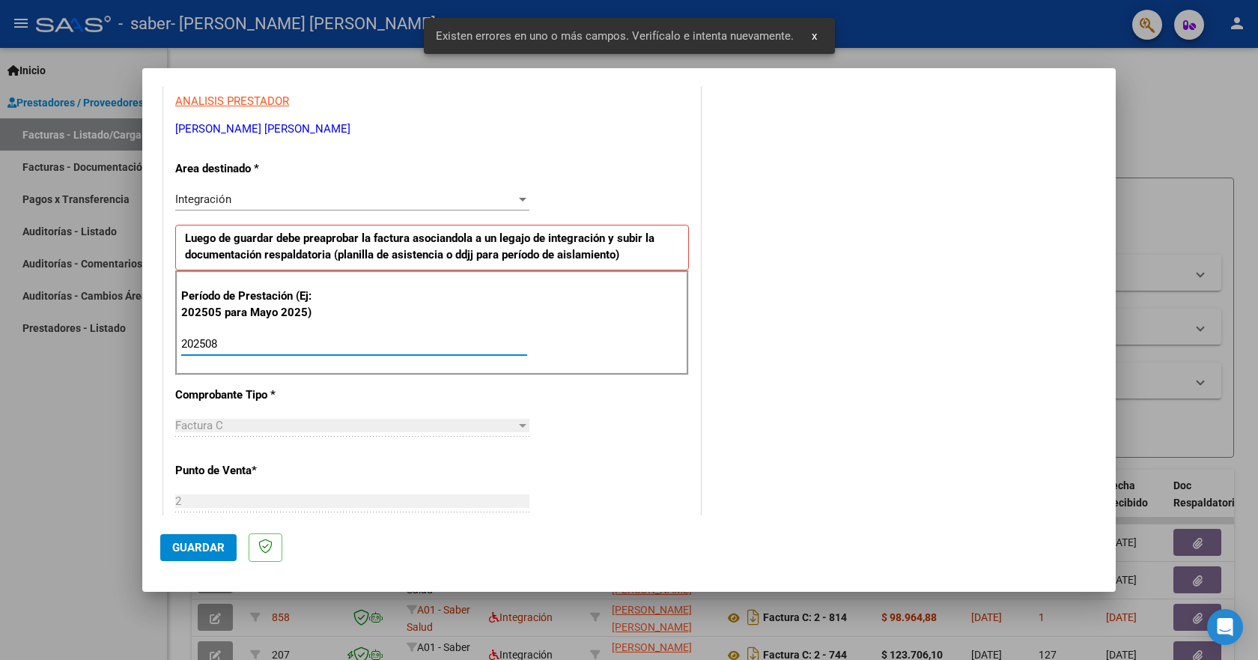
type input "202508"
click at [192, 547] on span "Guardar" at bounding box center [198, 547] width 52 height 13
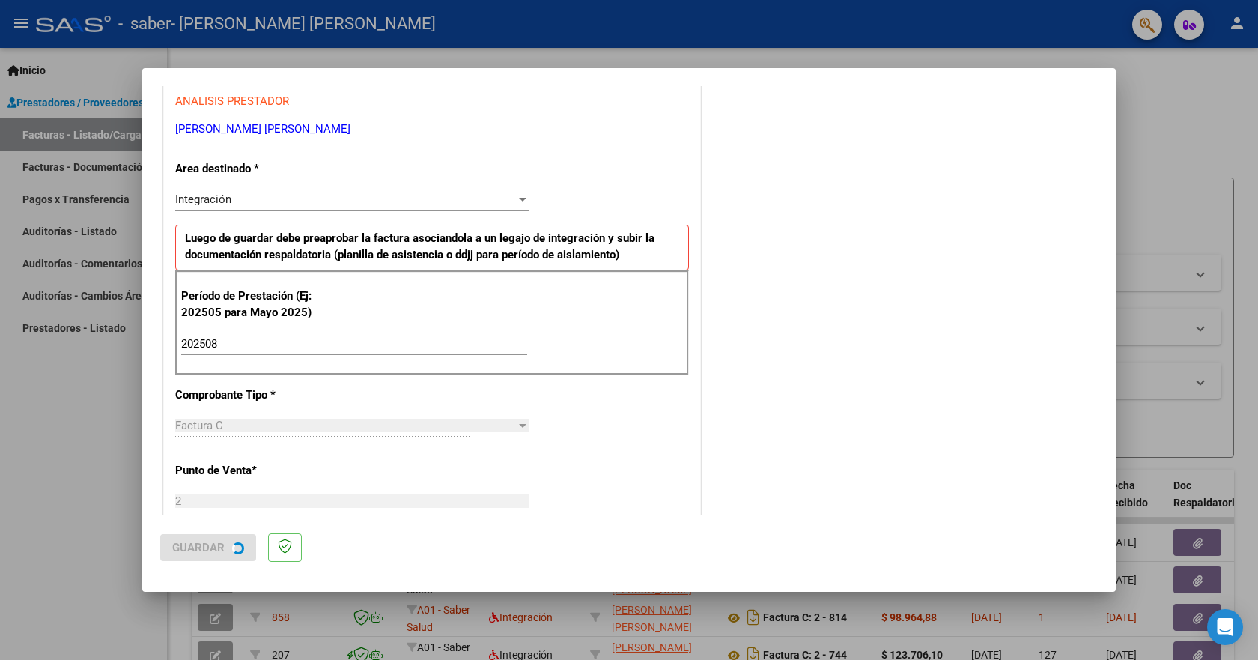
scroll to position [0, 0]
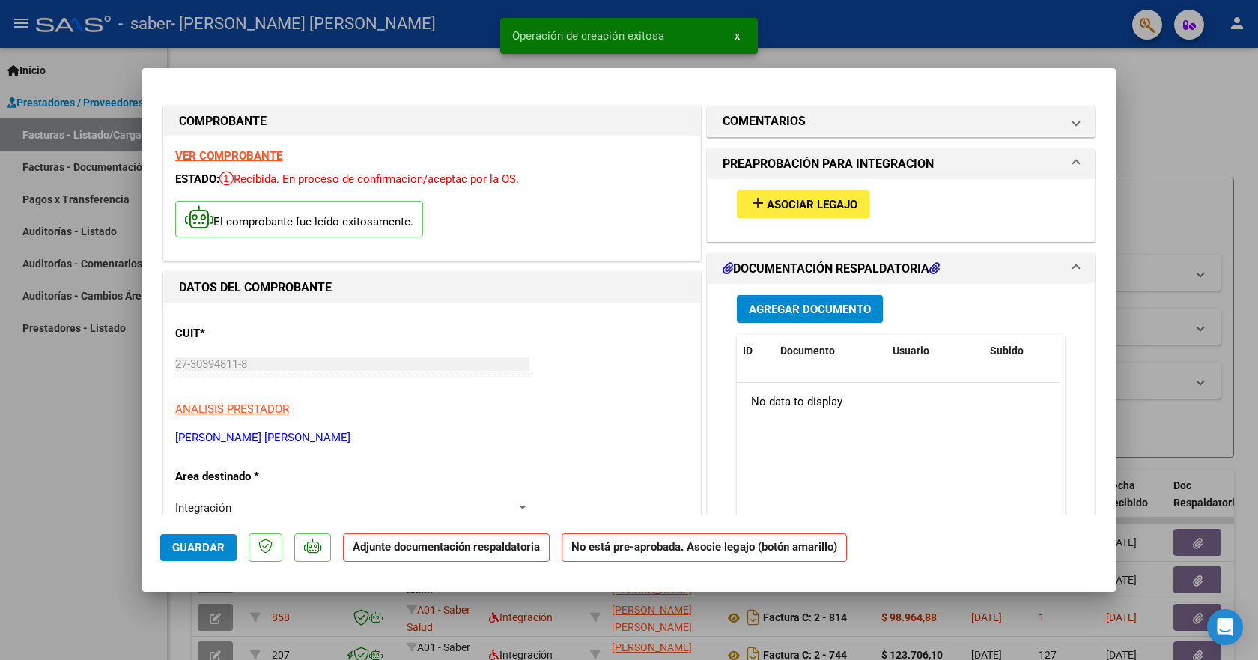
click at [829, 205] on span "Asociar Legajo" at bounding box center [812, 204] width 91 height 13
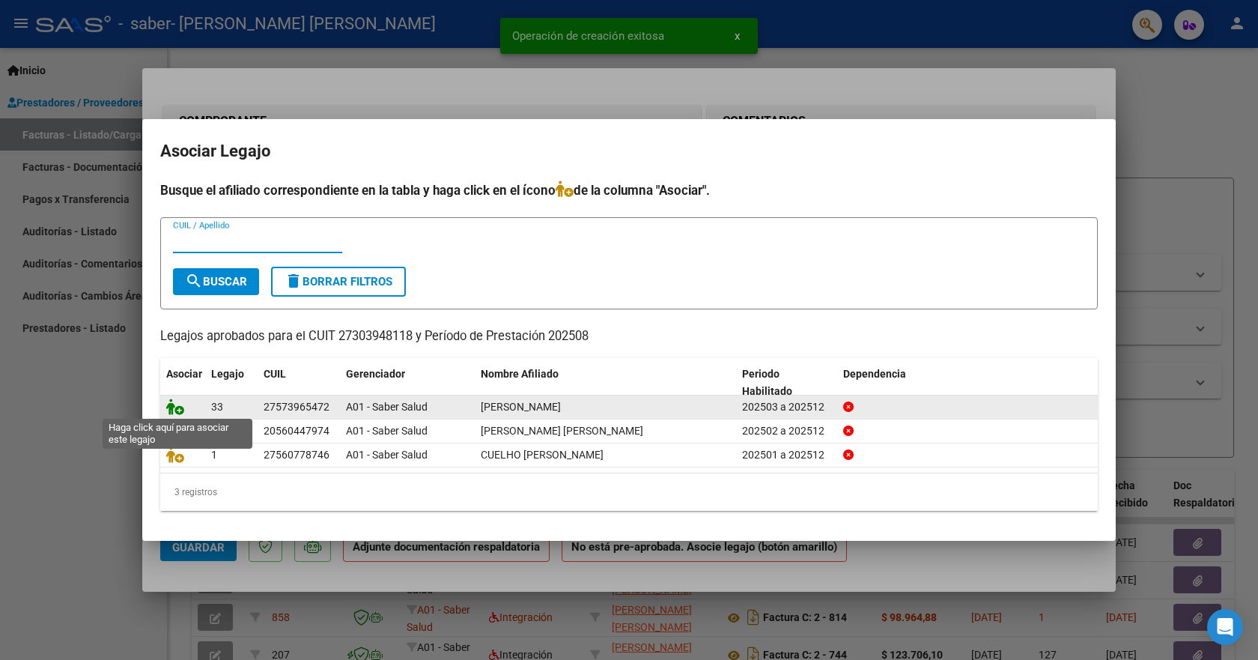
click at [179, 410] on icon at bounding box center [175, 406] width 18 height 16
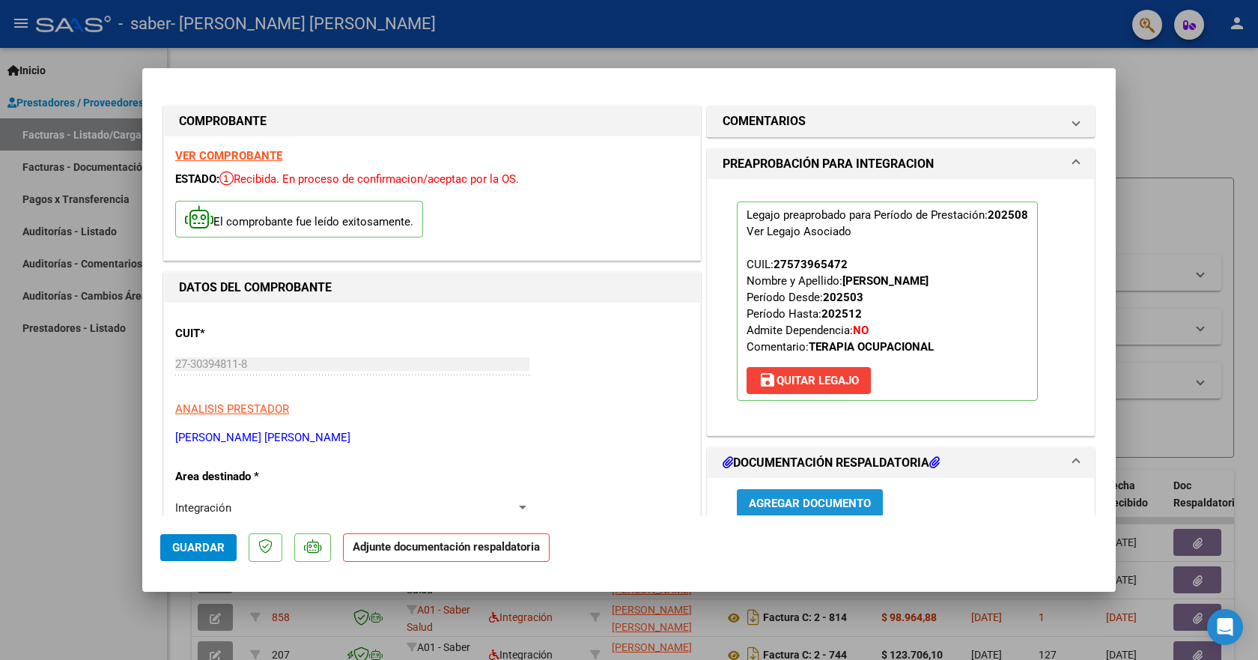
click at [822, 508] on span "Agregar Documento" at bounding box center [810, 502] width 122 height 13
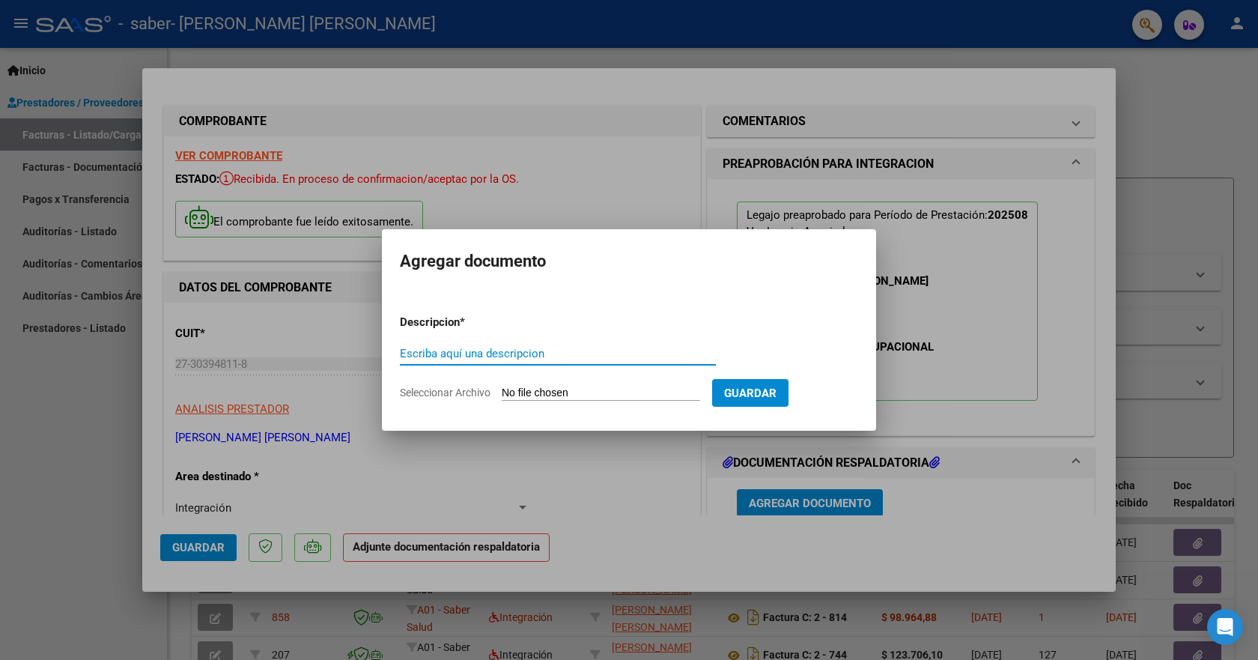
click at [418, 354] on input "Escriba aquí una descripcion" at bounding box center [558, 353] width 316 height 13
type input "planilla"
click at [414, 394] on span "Seleccionar Archivo" at bounding box center [445, 392] width 91 height 12
click at [502, 394] on input "Seleccionar Archivo" at bounding box center [601, 393] width 198 height 14
type input "C:\fakepath\to.pdf"
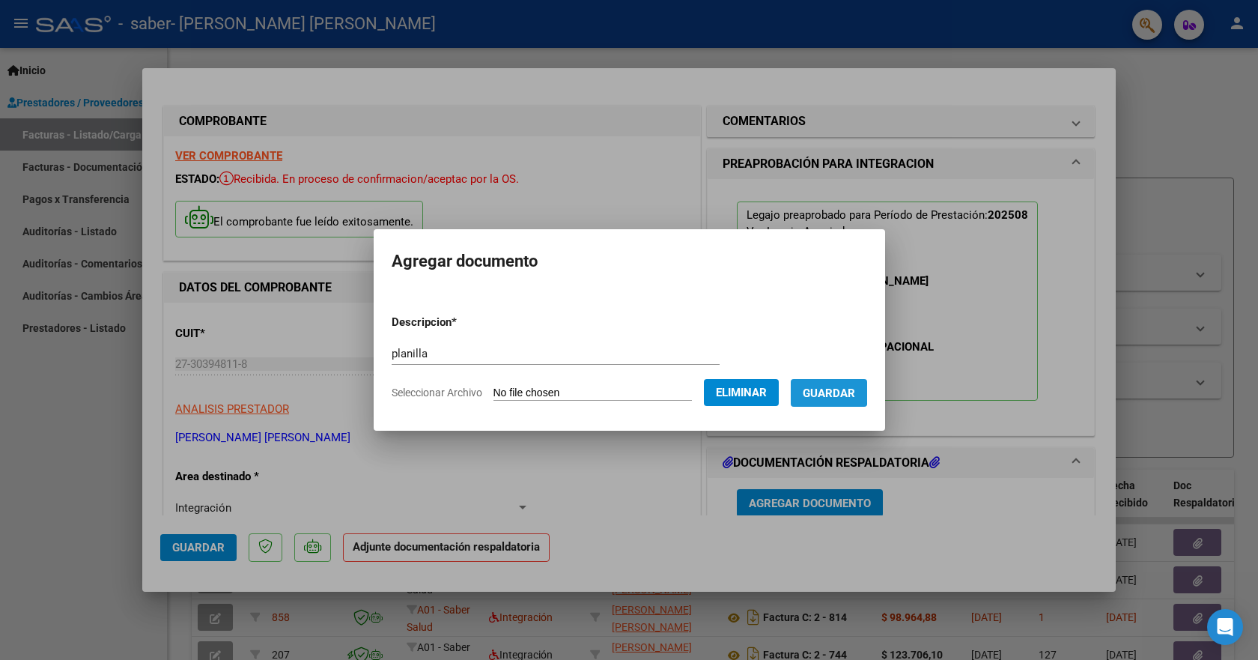
click at [821, 388] on span "Guardar" at bounding box center [829, 392] width 52 height 13
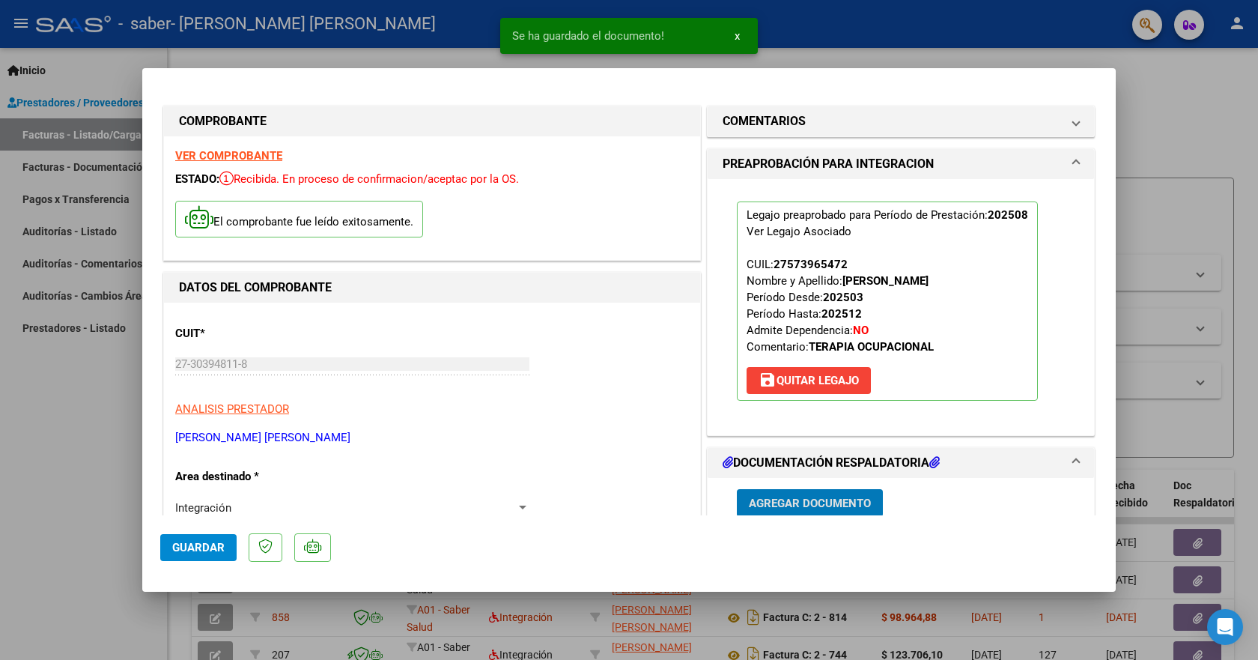
scroll to position [2, 0]
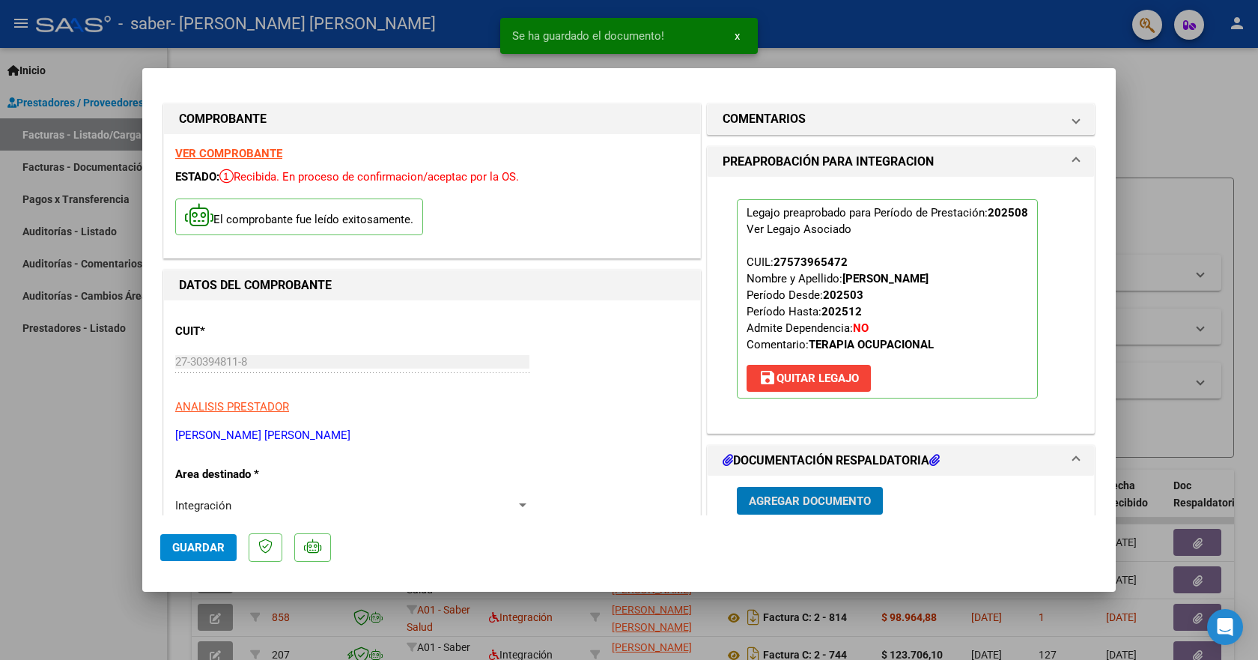
click at [1175, 131] on div at bounding box center [629, 330] width 1258 height 660
type input "$ 0,00"
